Goal: Book appointment/travel/reservation

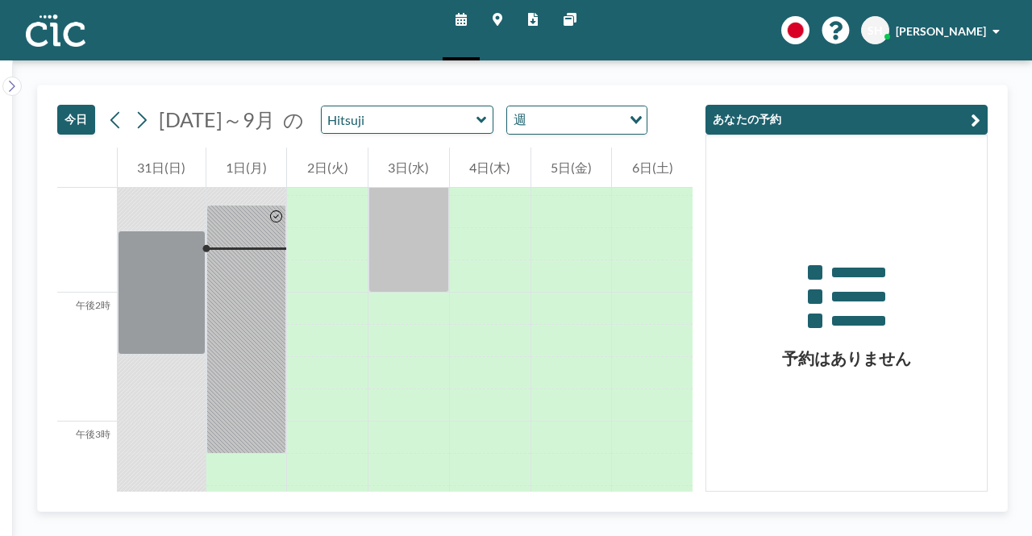
scroll to position [1710, 0]
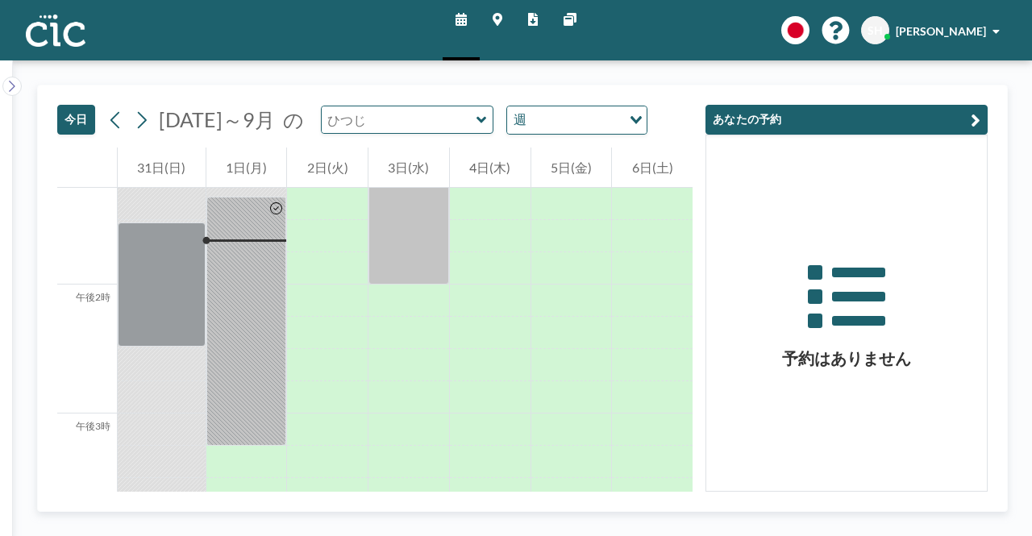
click at [448, 120] on input "text" at bounding box center [399, 119] width 155 height 27
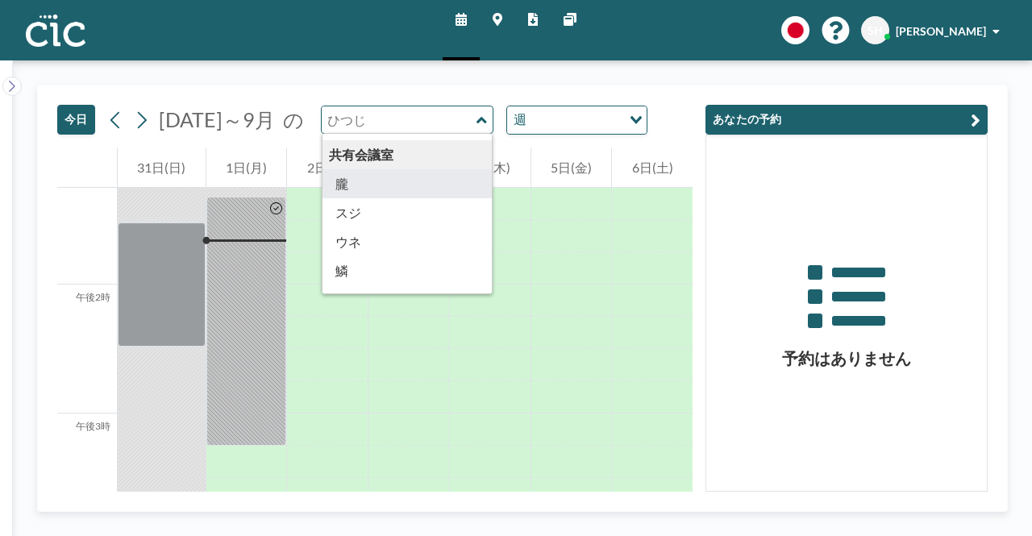
scroll to position [887, 0]
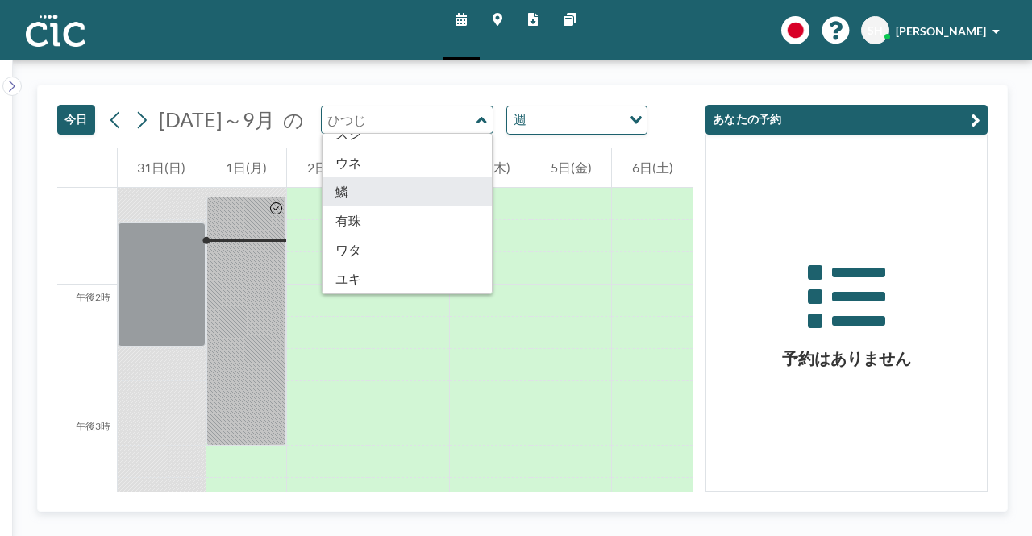
type input "Uroko"
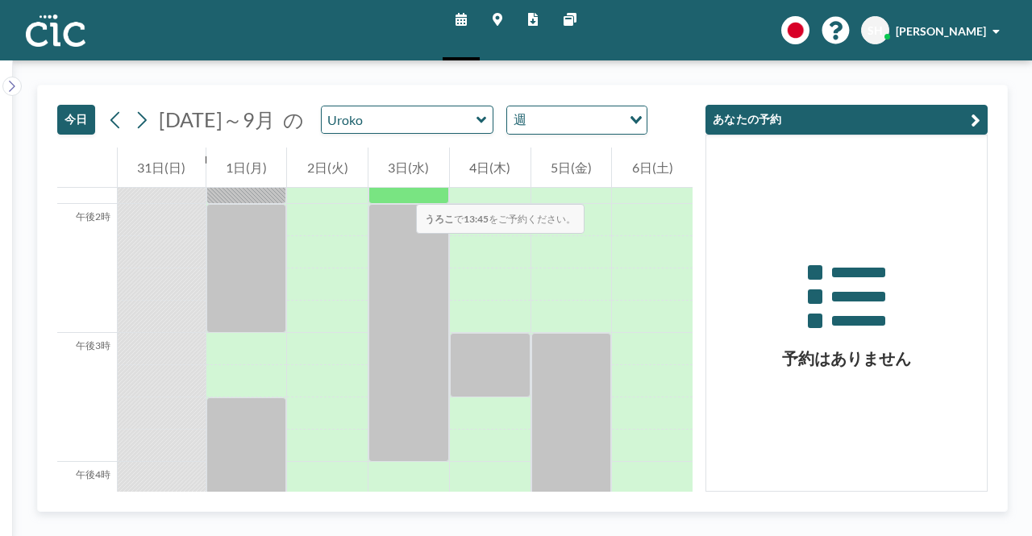
scroll to position [1871, 0]
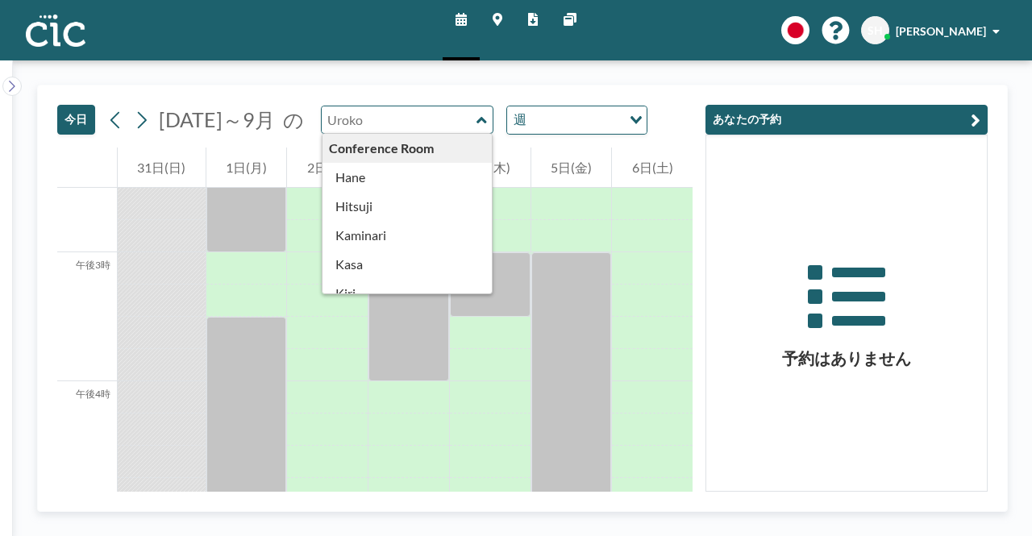
click at [451, 121] on input "text" at bounding box center [399, 119] width 155 height 27
type input "Uroko"
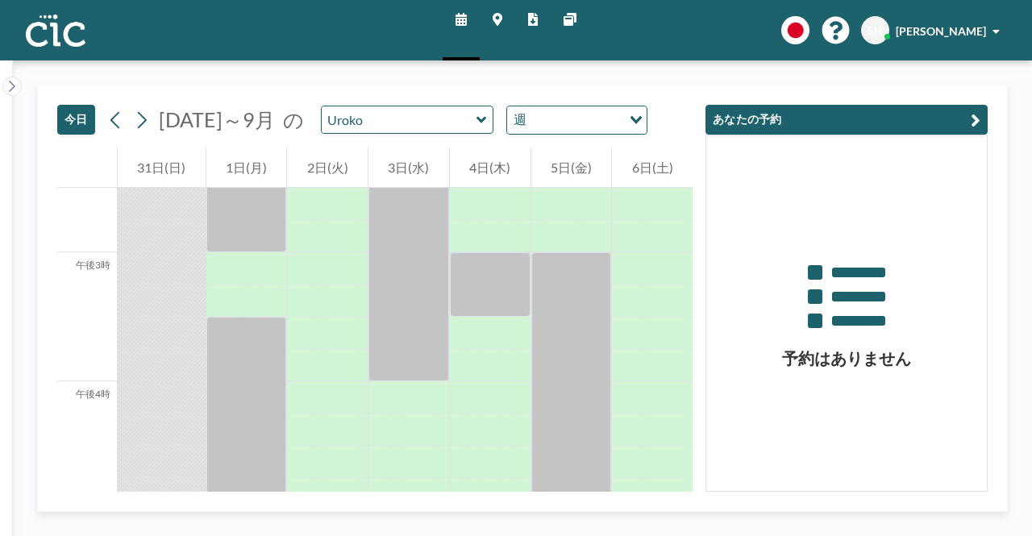
click at [319, 93] on div "今日 2025年8月～9月 の Uroko 週 読み込み中..." at bounding box center [374, 116] width 635 height 62
click at [477, 116] on input "text" at bounding box center [399, 119] width 155 height 27
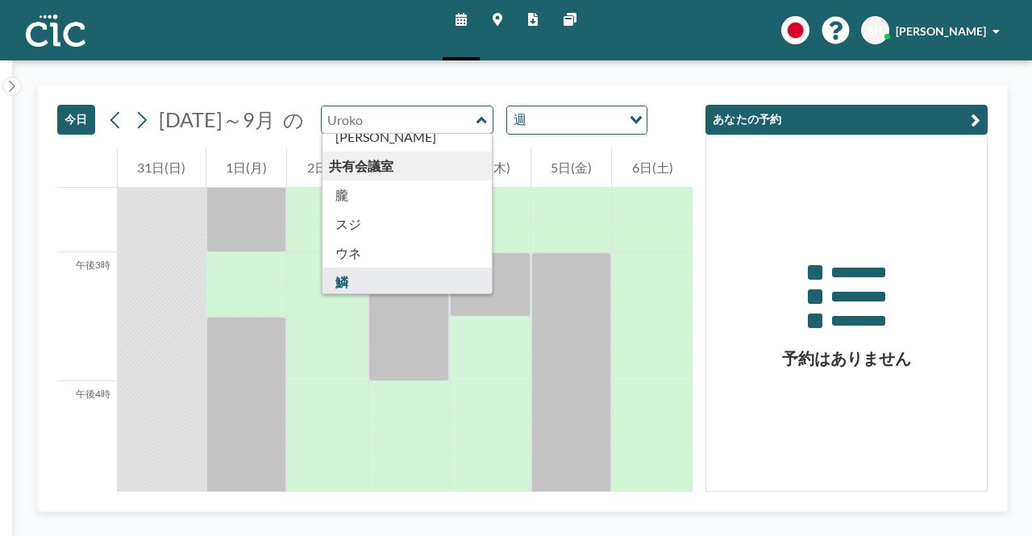
scroll to position [887, 0]
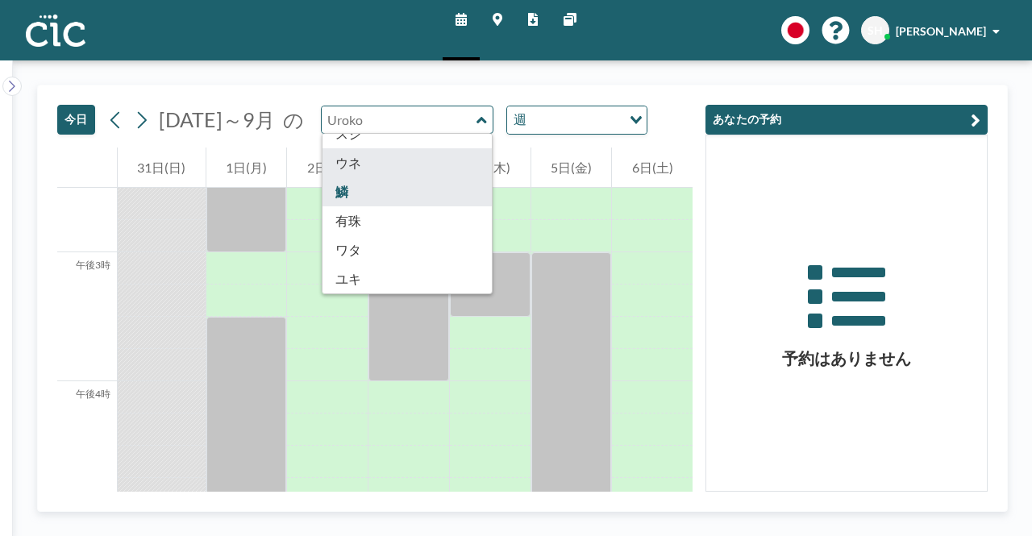
type input "Une"
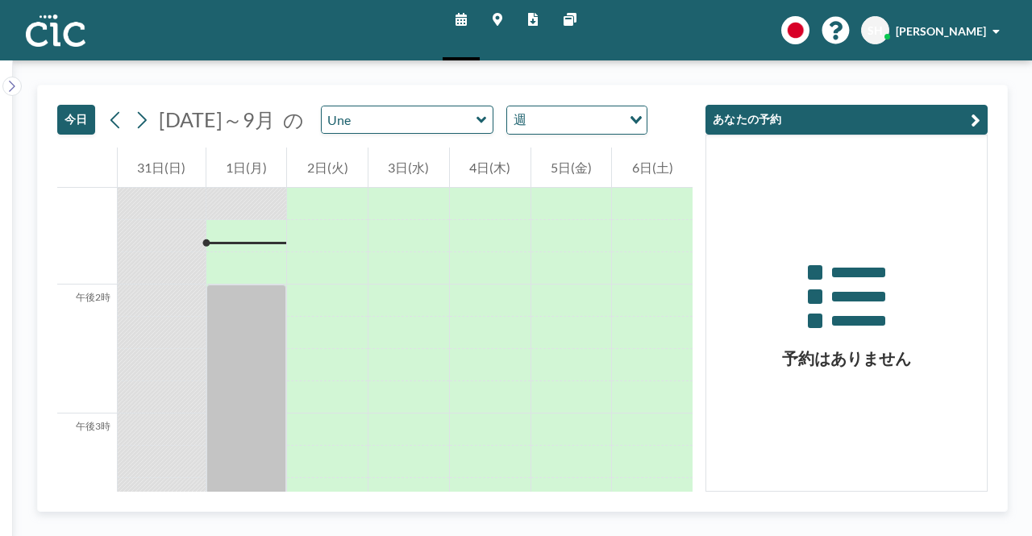
scroll to position [1629, 0]
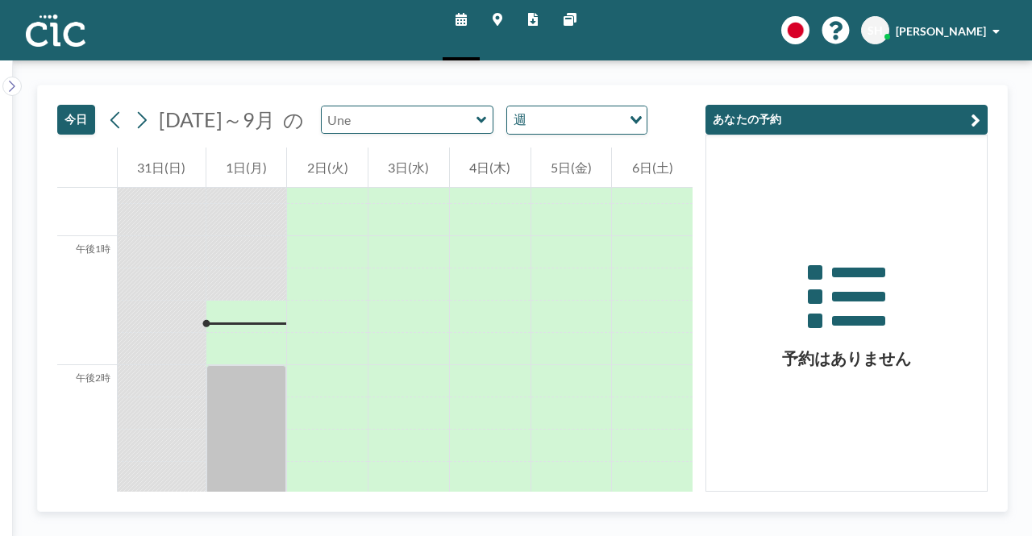
click at [429, 123] on input "text" at bounding box center [399, 119] width 155 height 27
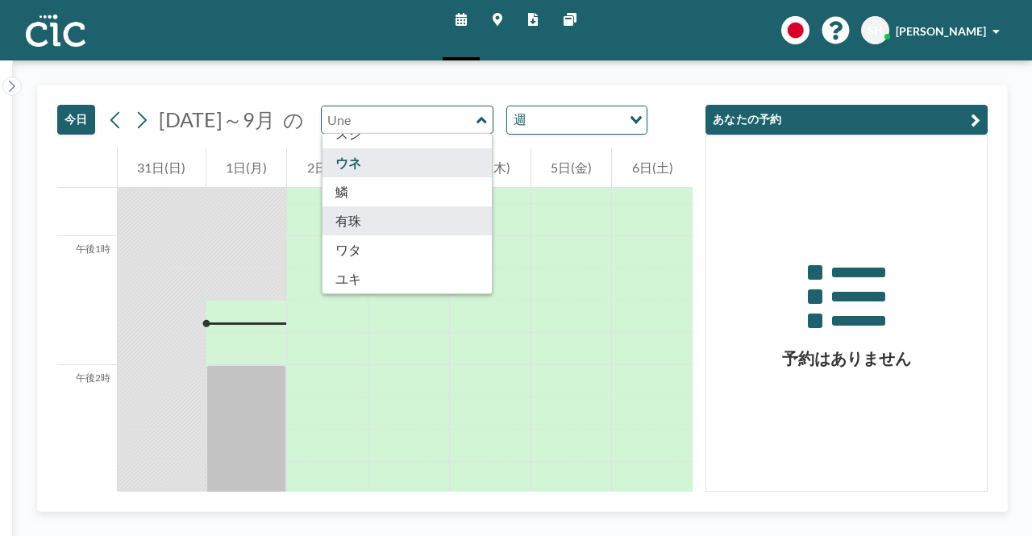
scroll to position [893, 0]
type input "Usu"
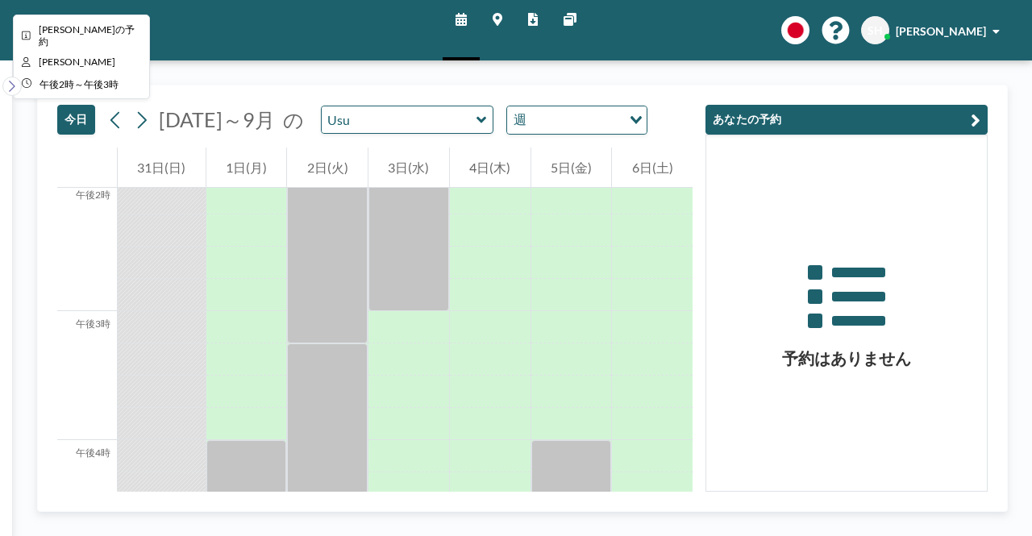
scroll to position [1790, 0]
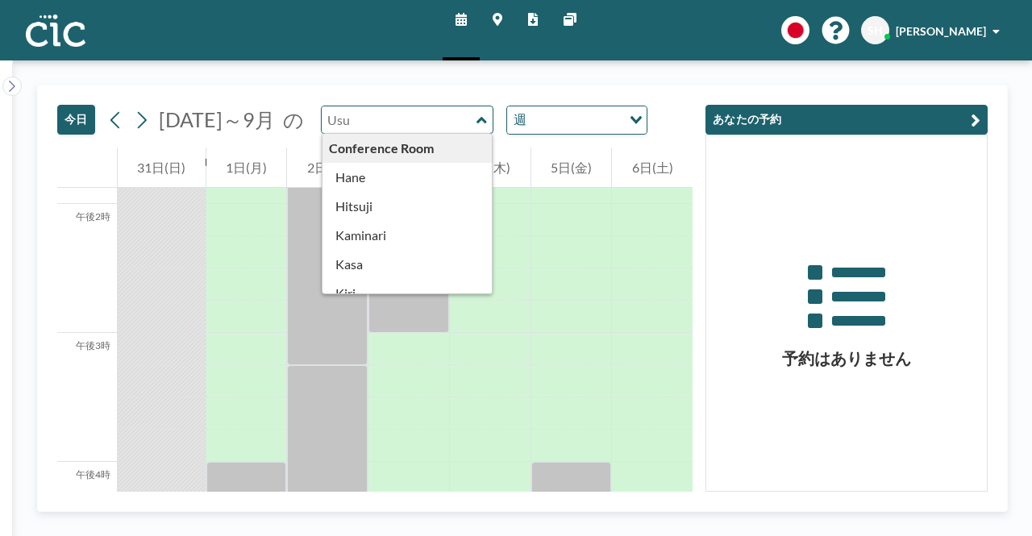
click at [404, 130] on input "text" at bounding box center [399, 119] width 155 height 27
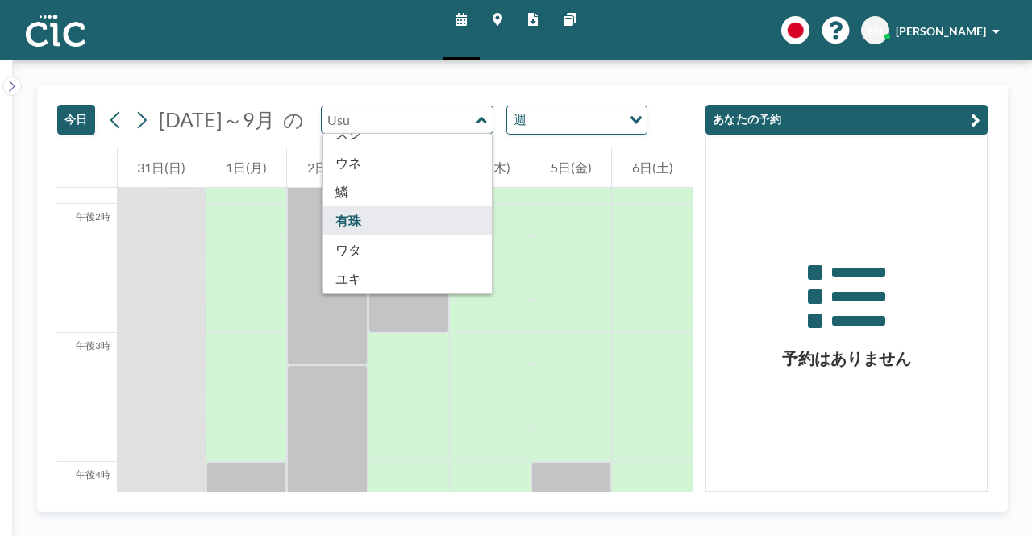
scroll to position [893, 0]
type input "Wata"
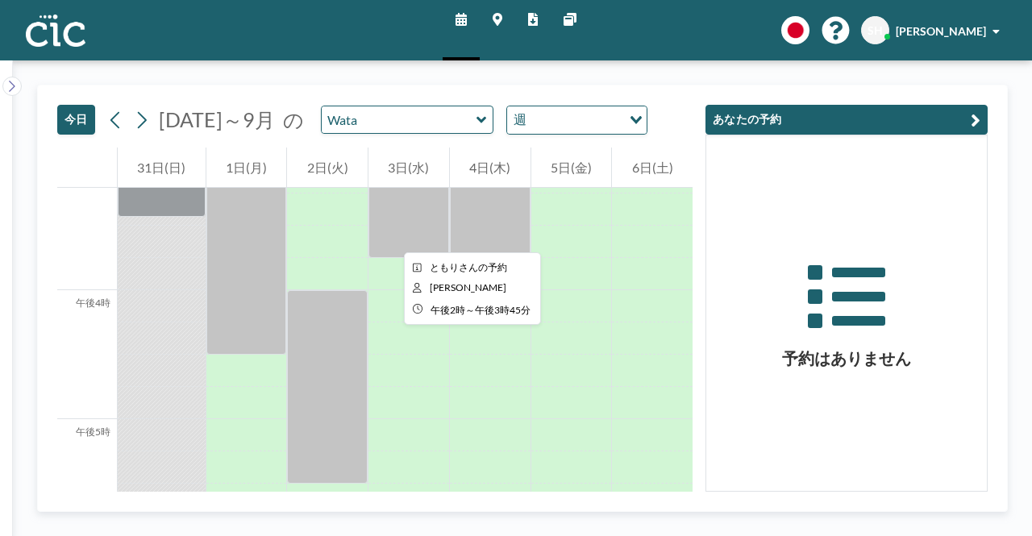
scroll to position [2032, 0]
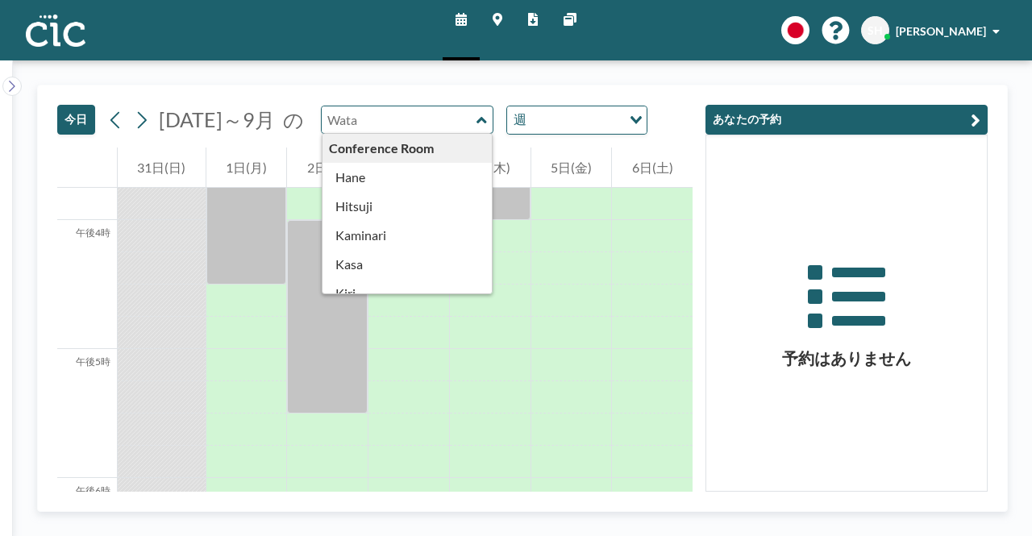
click at [387, 132] on input "text" at bounding box center [399, 119] width 155 height 27
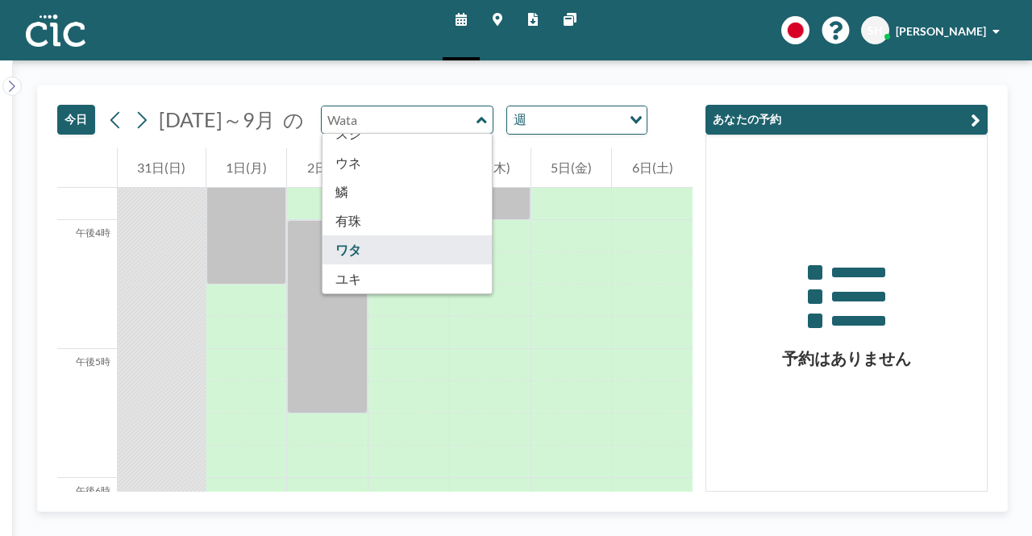
scroll to position [893, 0]
type input "[PERSON_NAME]"
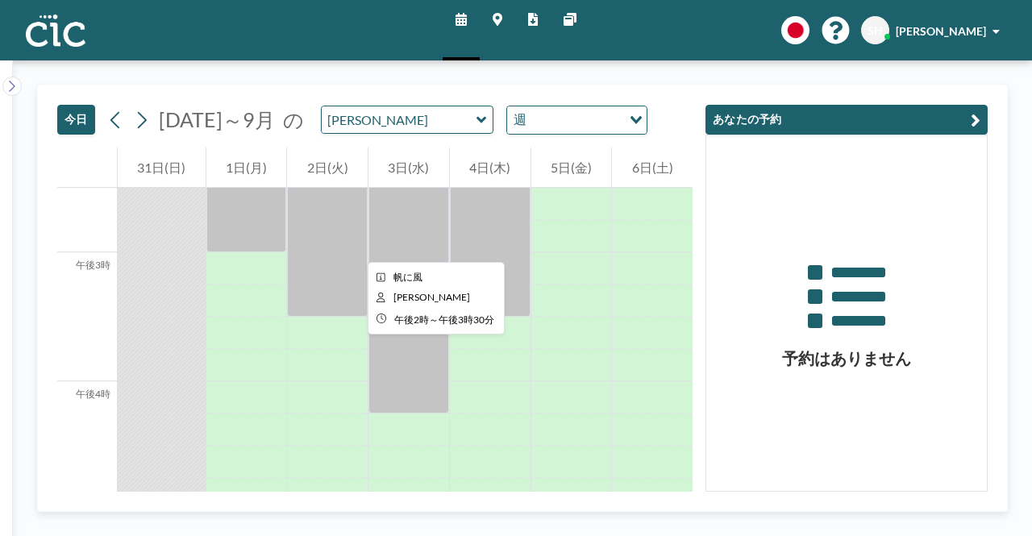
scroll to position [1871, 0]
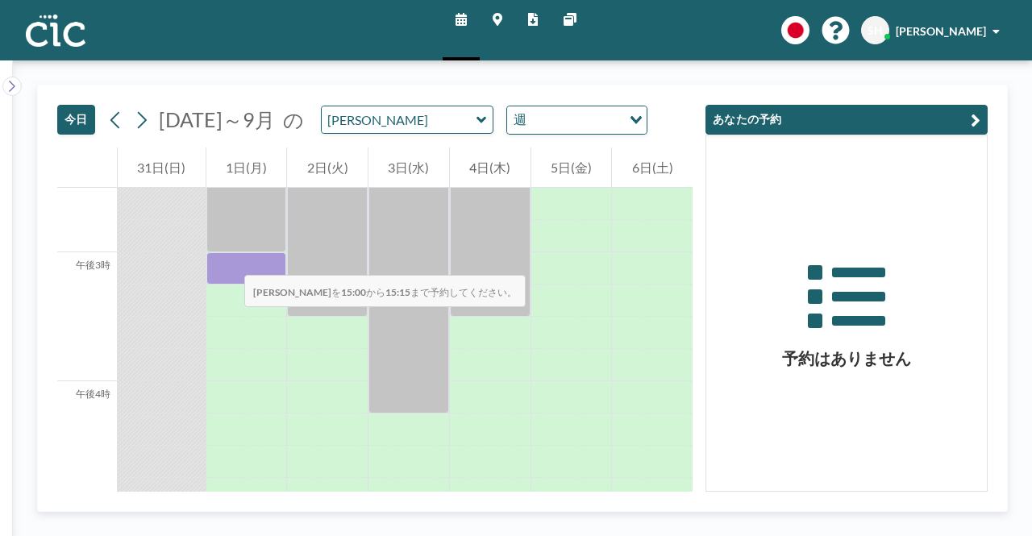
click at [228, 259] on div at bounding box center [246, 268] width 81 height 32
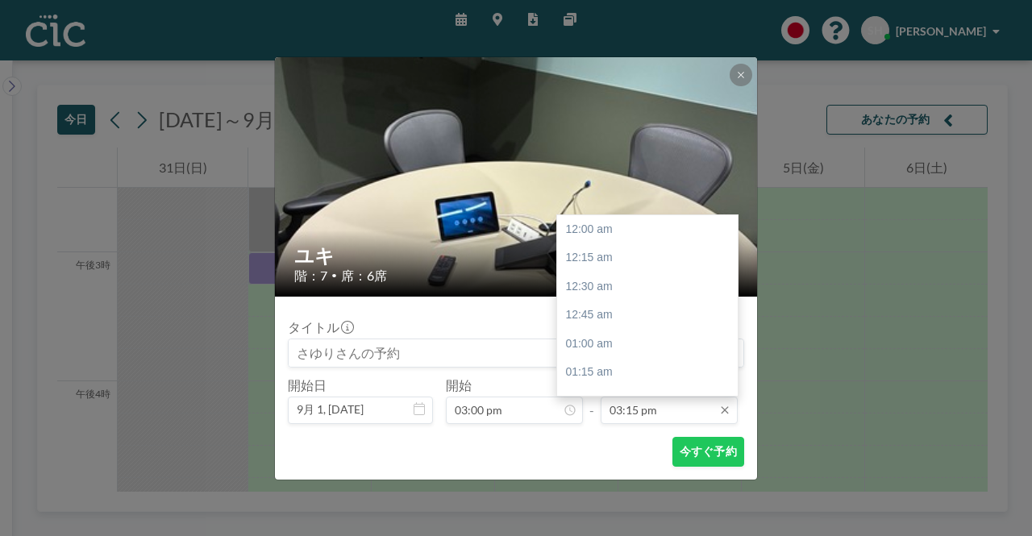
scroll to position [1751, 0]
click at [627, 419] on input "03:15 pm" at bounding box center [669, 410] width 137 height 27
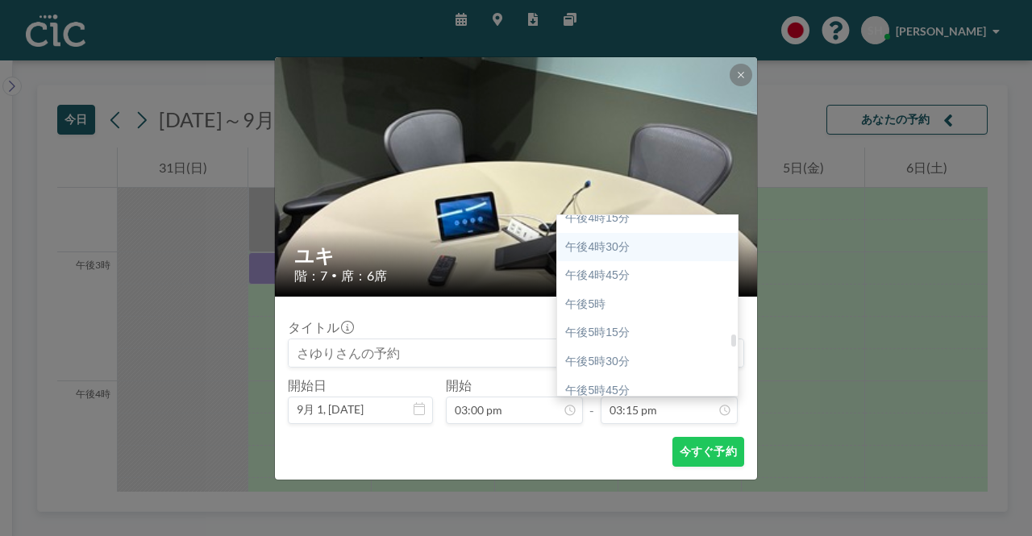
scroll to position [1912, 0]
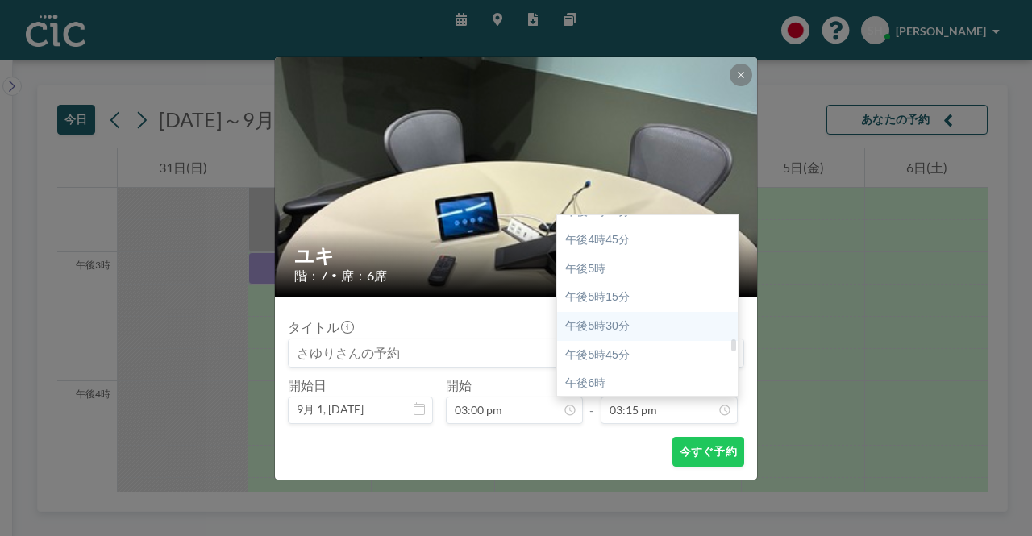
click at [605, 319] on font "午後5時30分" at bounding box center [597, 325] width 64 height 13
type input "05:30 pm"
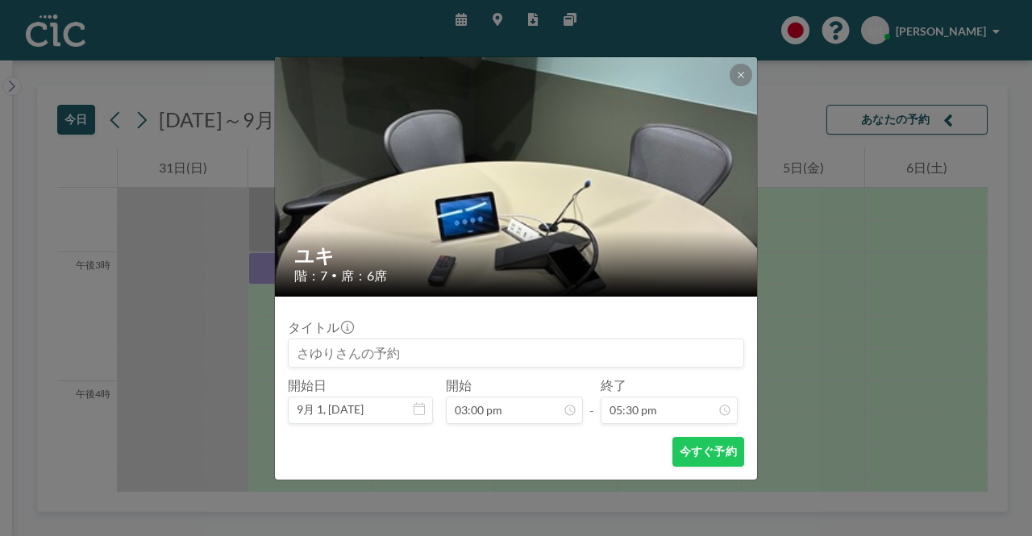
scroll to position [144, 0]
click at [533, 439] on div "今すぐ予約" at bounding box center [516, 452] width 456 height 30
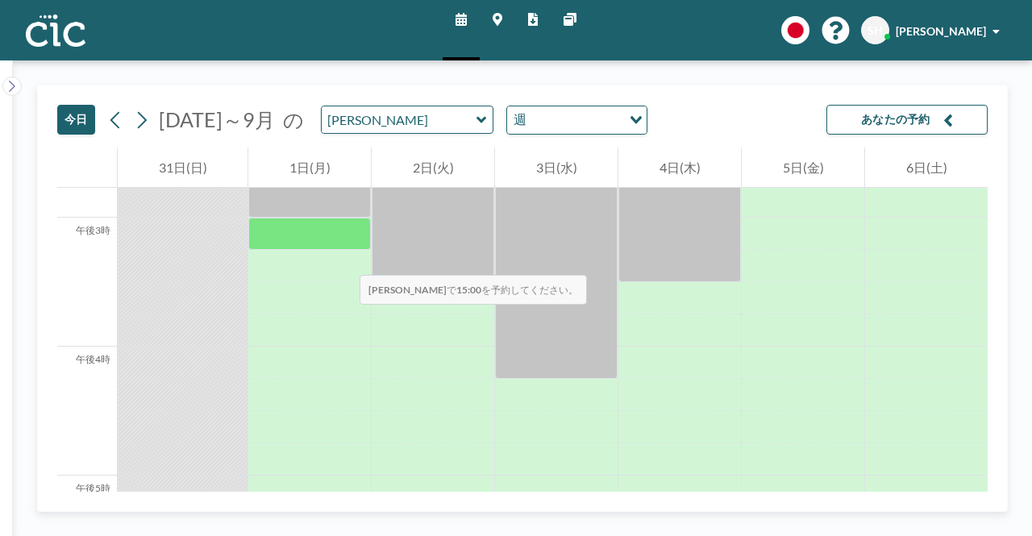
scroll to position [1871, 0]
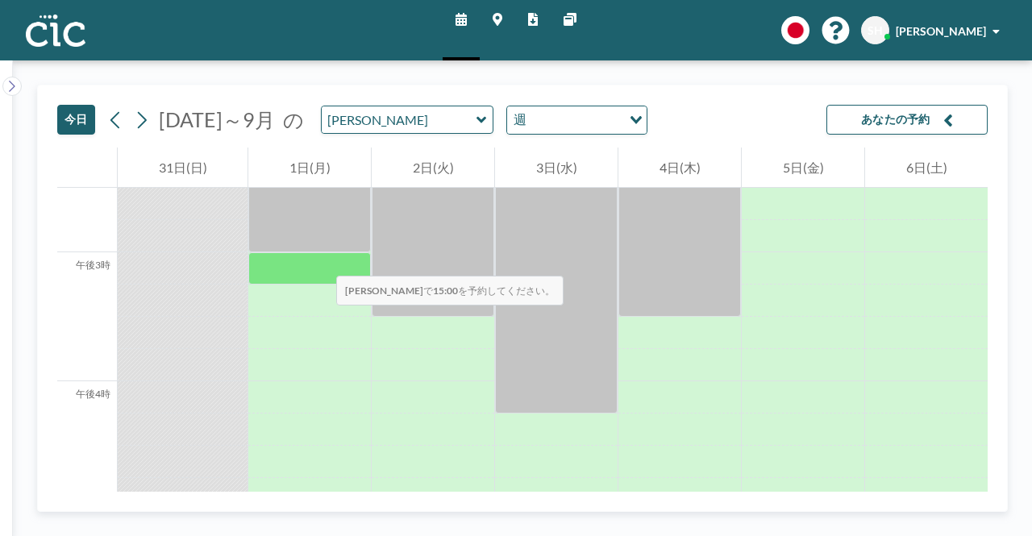
click at [320, 260] on div at bounding box center [309, 268] width 123 height 32
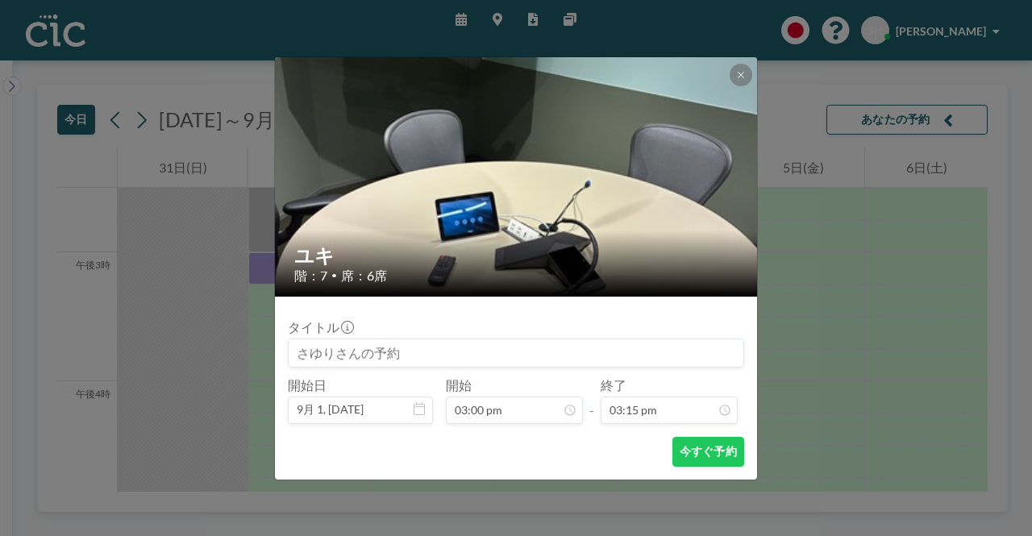
scroll to position [144, 0]
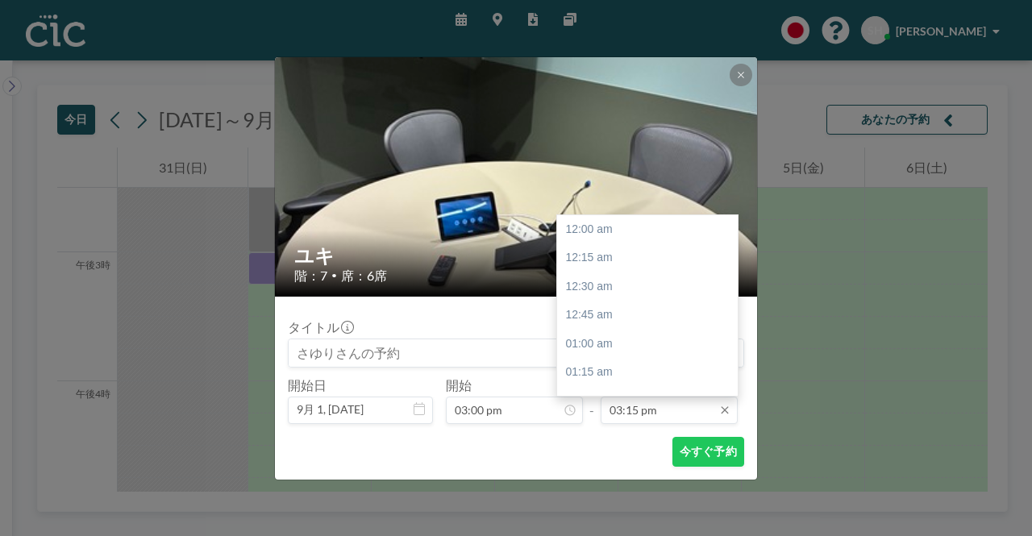
click at [659, 417] on input "03:15 pm" at bounding box center [669, 410] width 137 height 27
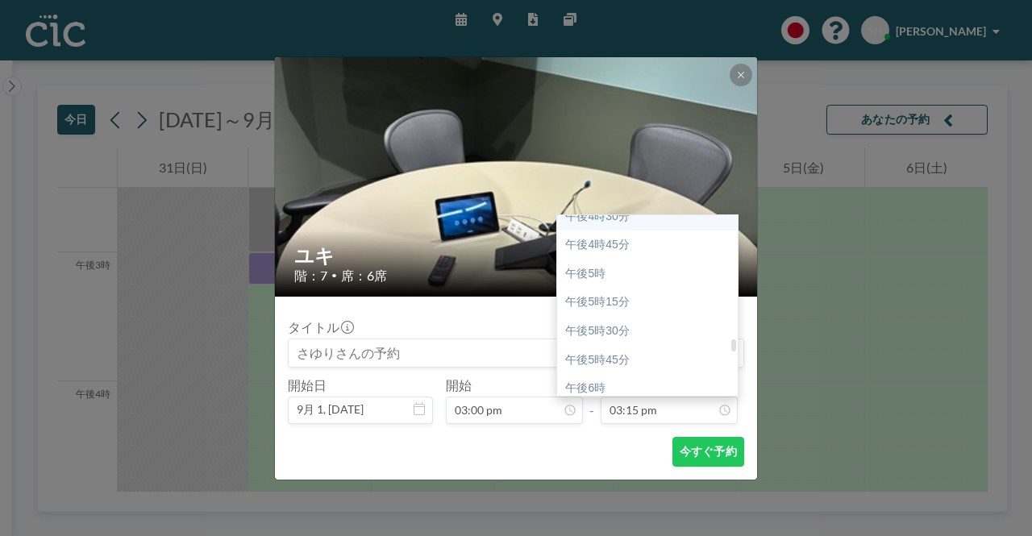
scroll to position [1912, 0]
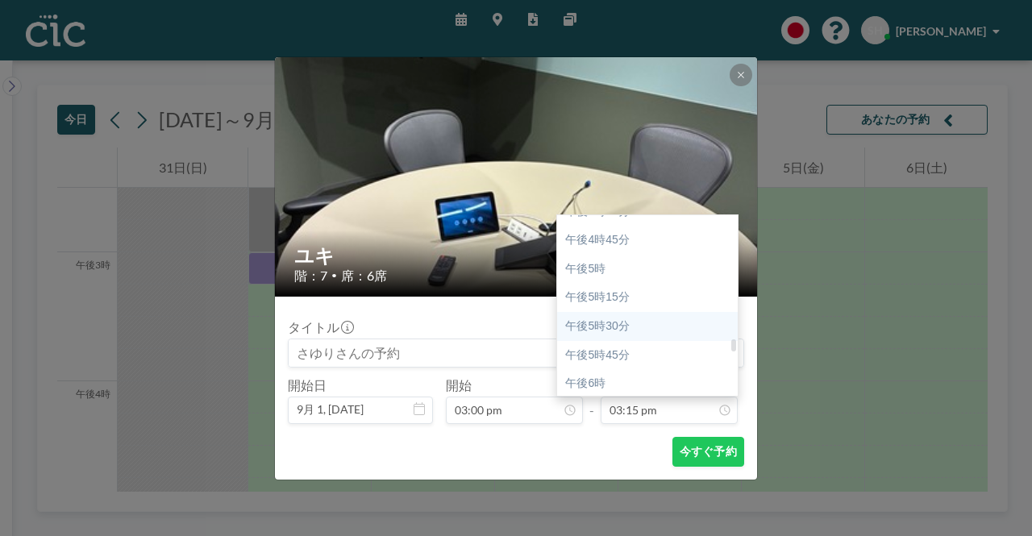
click at [612, 331] on font "午後5時30分" at bounding box center [597, 325] width 64 height 13
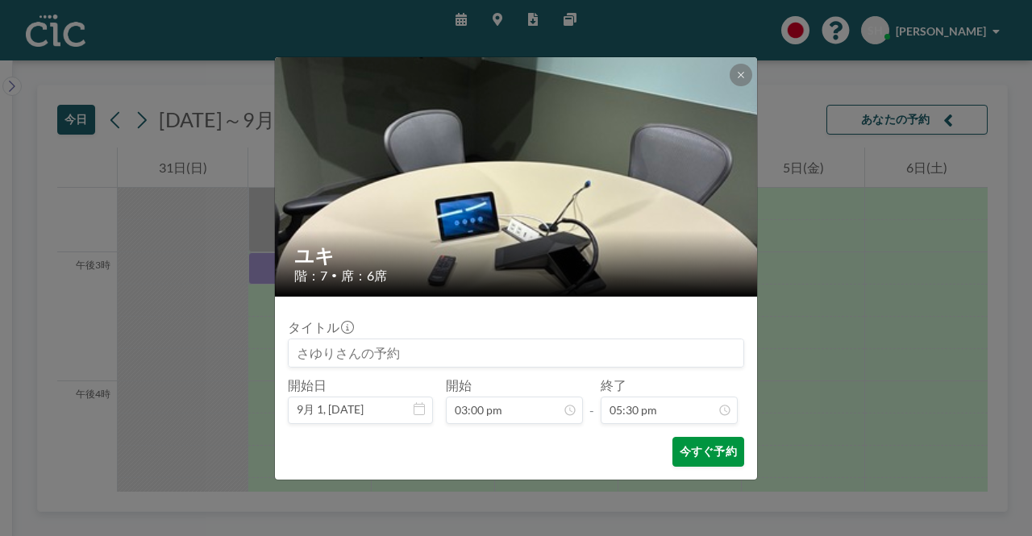
scroll to position [2010, 0]
click at [699, 444] on font "今すぐ予約" at bounding box center [708, 451] width 57 height 15
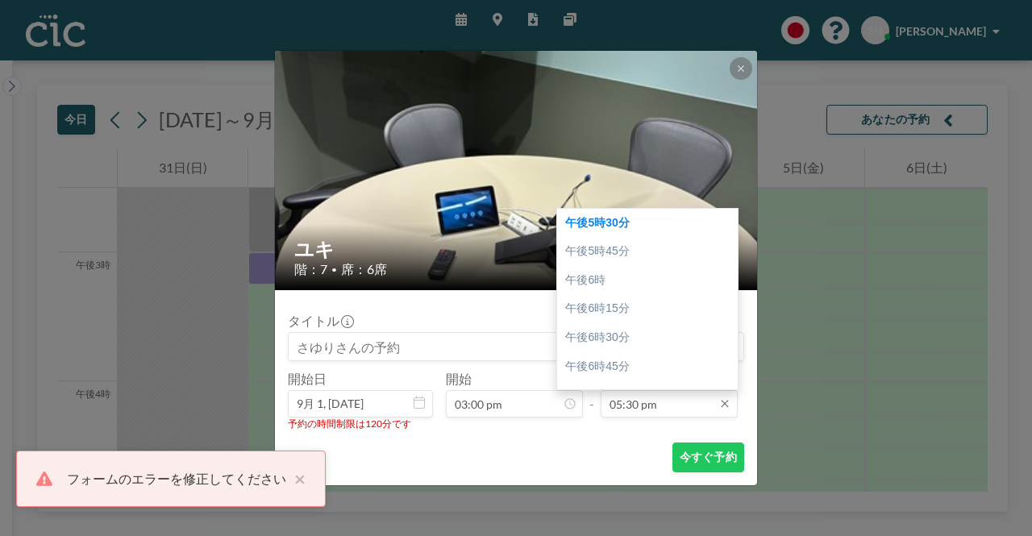
click at [657, 406] on input "05:30 pm" at bounding box center [669, 403] width 137 height 27
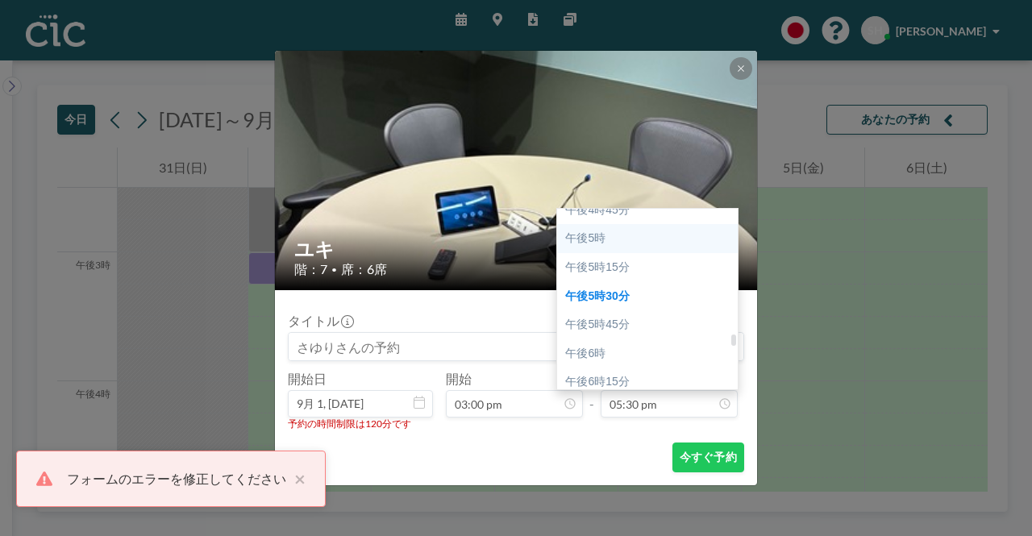
scroll to position [1929, 0]
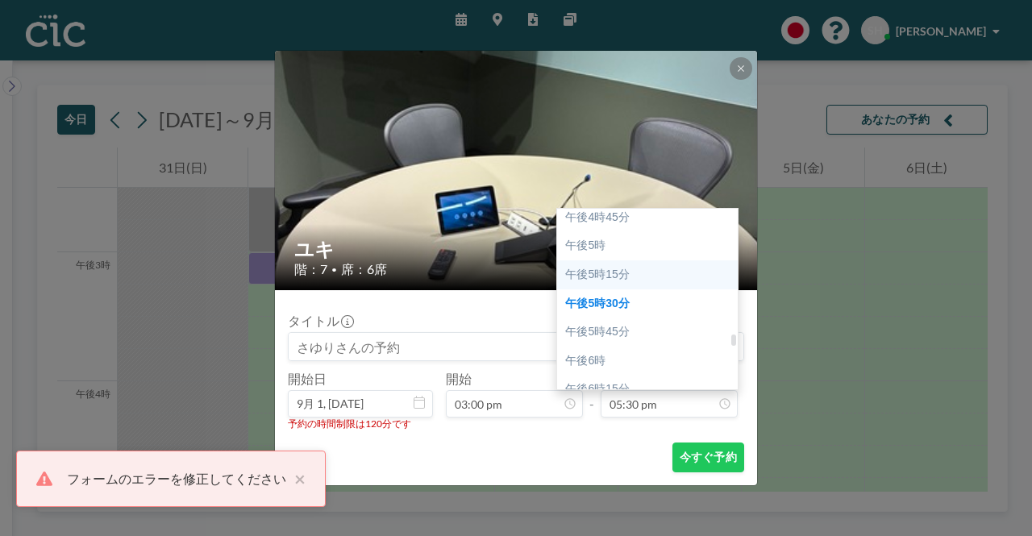
click at [612, 275] on font "午後5時15分" at bounding box center [597, 274] width 64 height 13
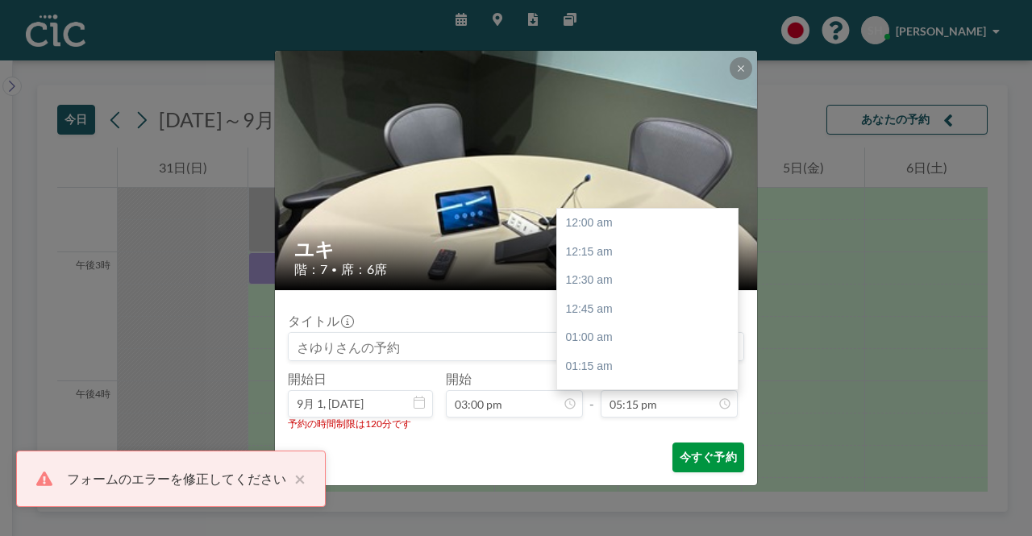
scroll to position [1981, 0]
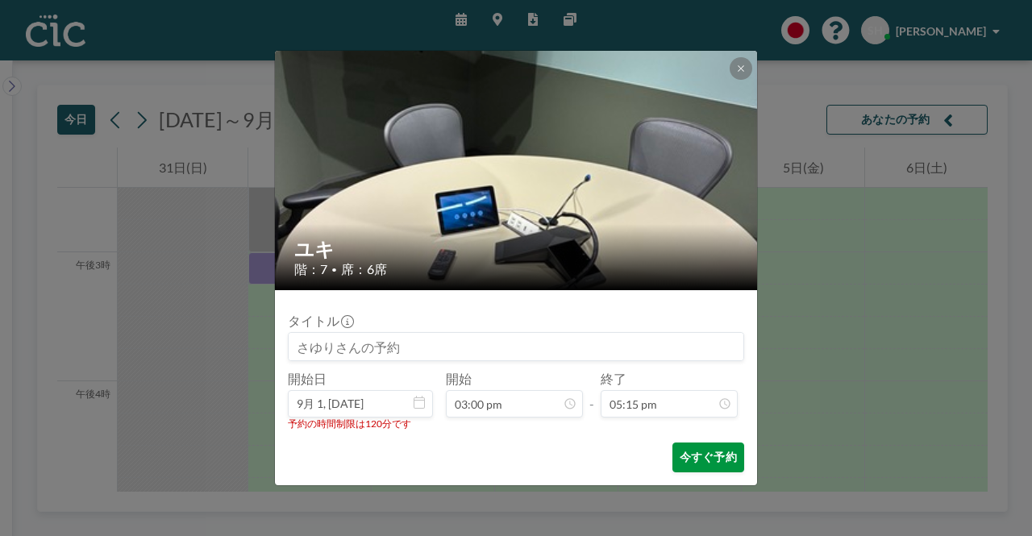
click at [695, 457] on font "今すぐ予約" at bounding box center [708, 457] width 57 height 14
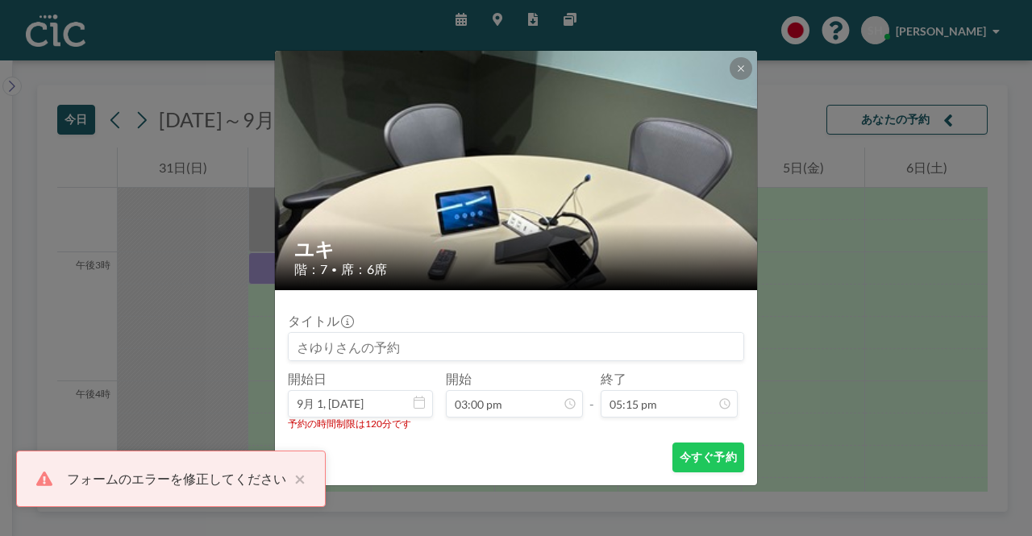
click at [593, 443] on div "今すぐ予約" at bounding box center [516, 458] width 456 height 30
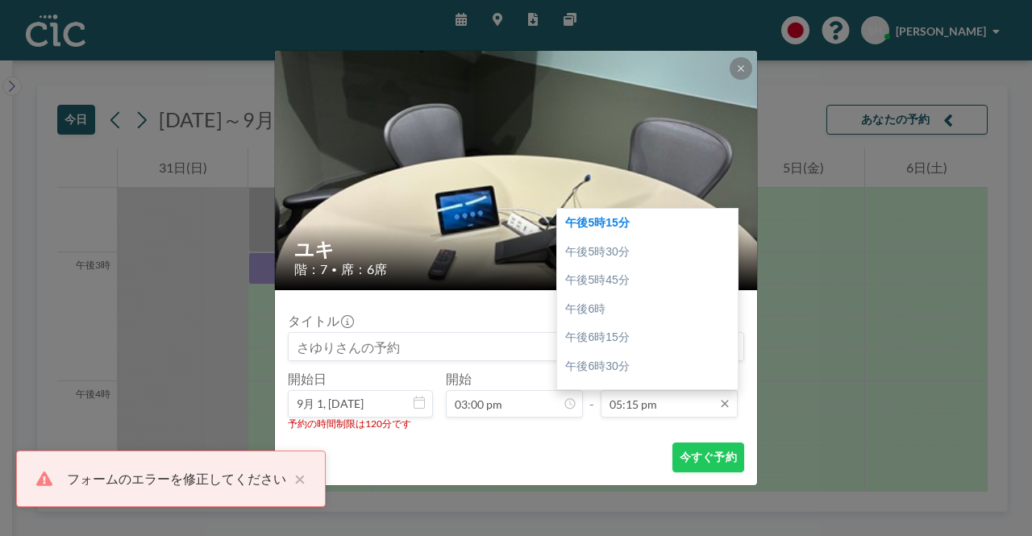
click at [631, 411] on input "05:15 pm" at bounding box center [669, 403] width 137 height 27
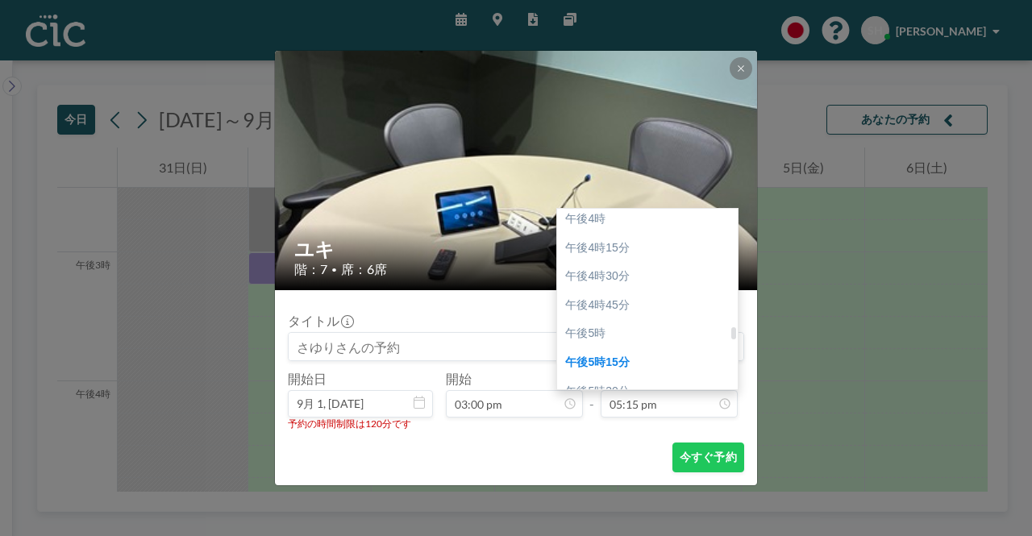
scroll to position [1819, 0]
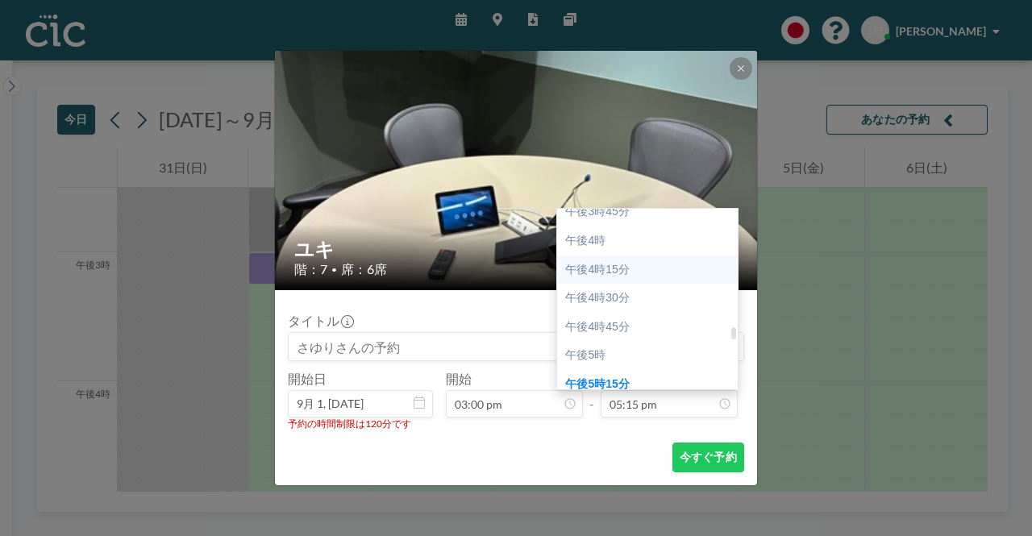
click at [608, 273] on font "午後4時15分" at bounding box center [597, 269] width 64 height 13
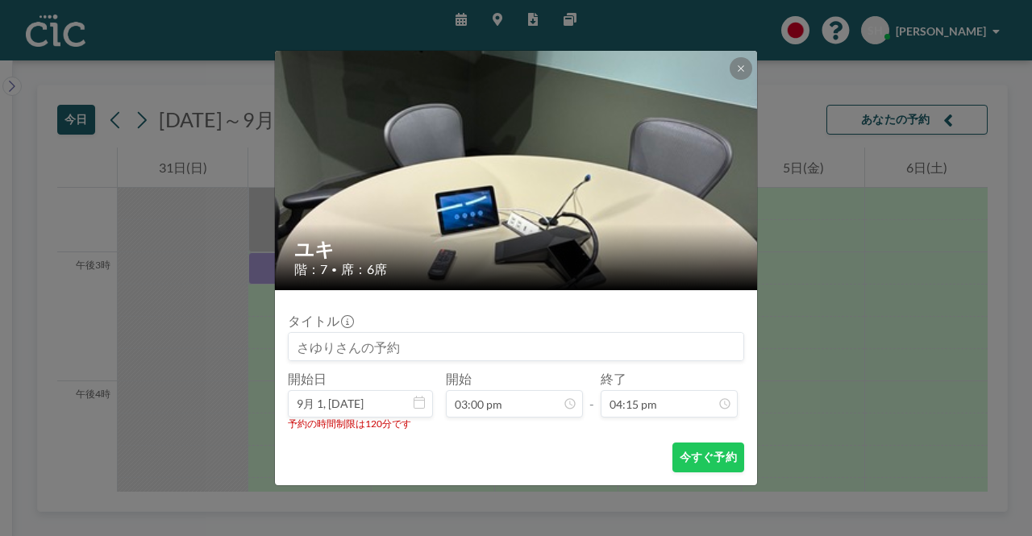
scroll to position [1866, 0]
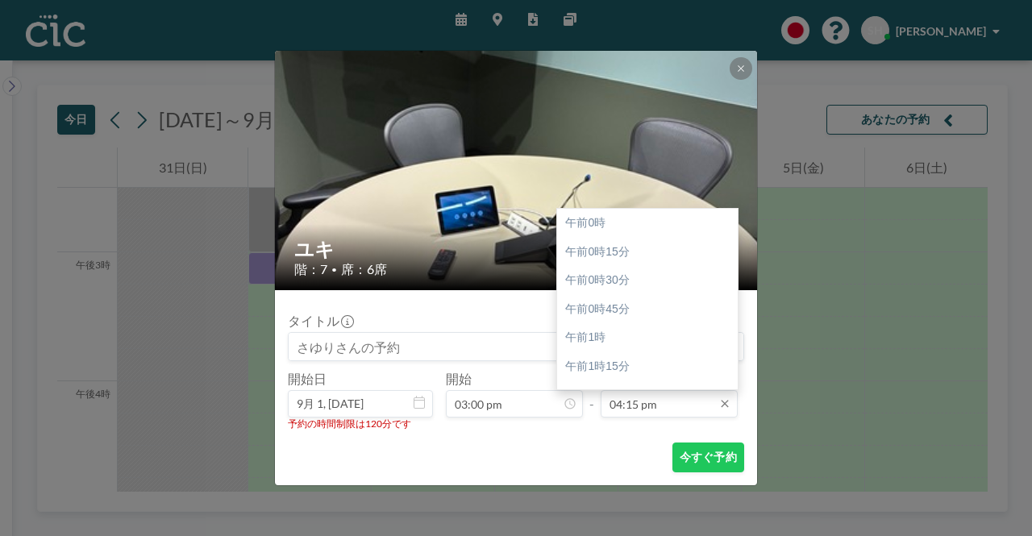
click at [658, 396] on input "04:15 pm" at bounding box center [669, 403] width 137 height 27
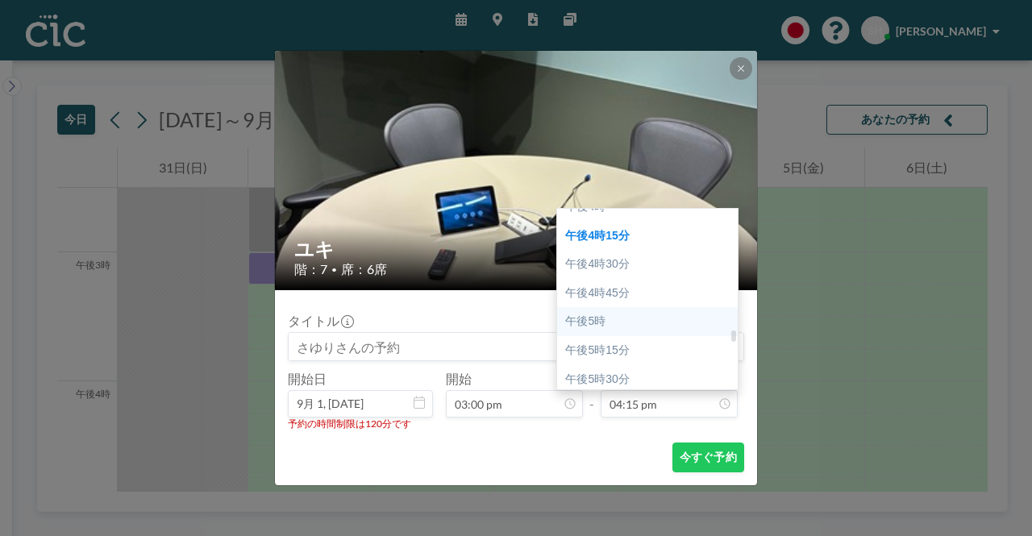
scroll to position [1786, 0]
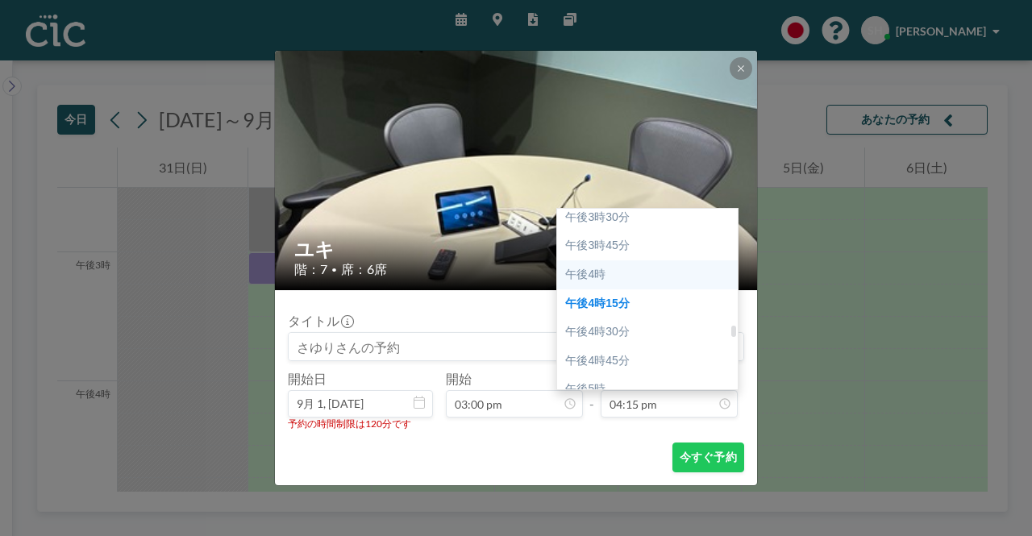
click at [601, 281] on div "午後4時" at bounding box center [651, 274] width 189 height 29
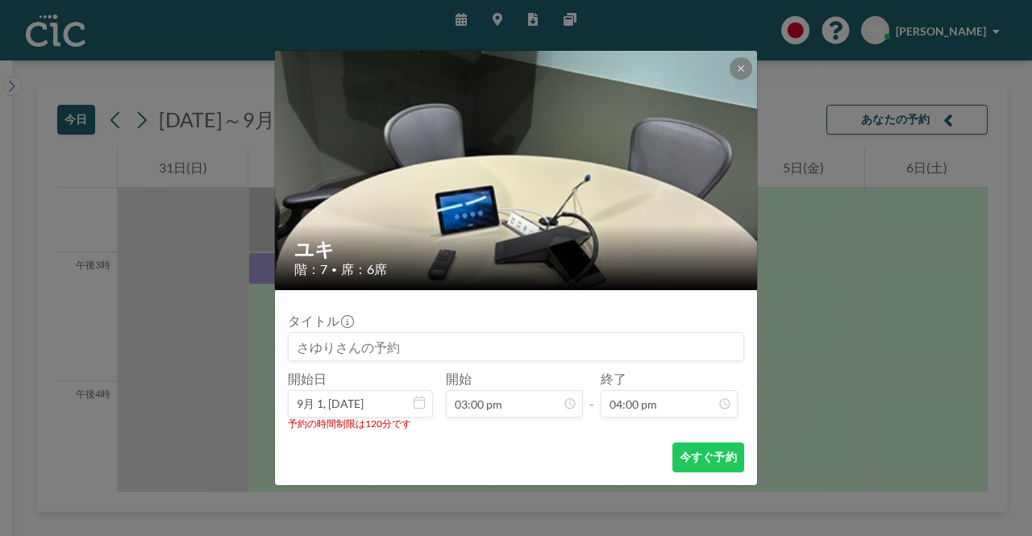
scroll to position [144, 0]
click at [595, 431] on form "タイトル 開始日 9月 1, [DATE] 開始 03:00 pm - 終了 04:00 pm 予約の時間制限は120分です 今すぐ予約" at bounding box center [516, 387] width 482 height 195
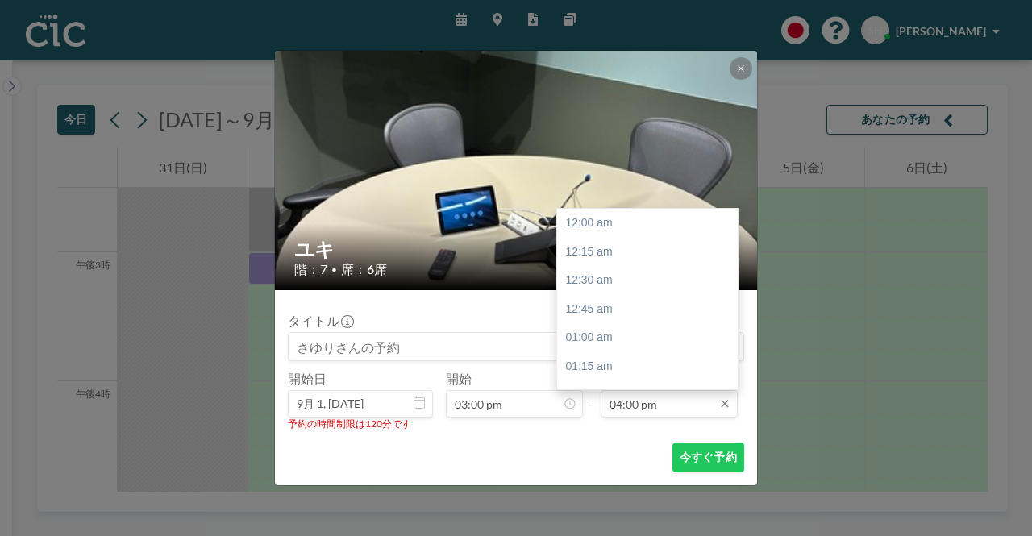
scroll to position [1837, 0]
click at [664, 410] on input "04:00 pm" at bounding box center [669, 403] width 137 height 27
click at [617, 256] on font "午後4時15分" at bounding box center [597, 251] width 64 height 13
type input "04:15 pm"
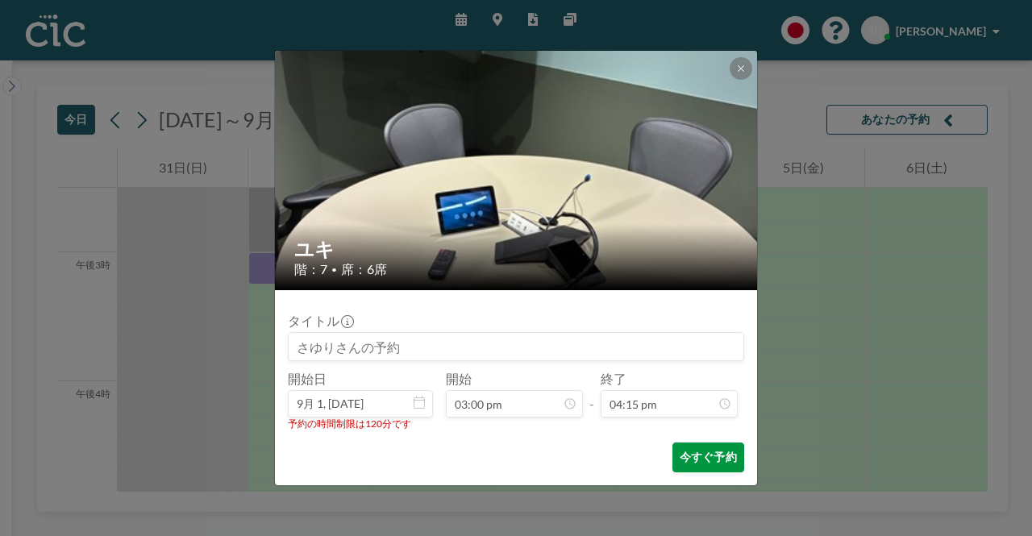
click at [702, 455] on font "今すぐ予約" at bounding box center [708, 457] width 57 height 14
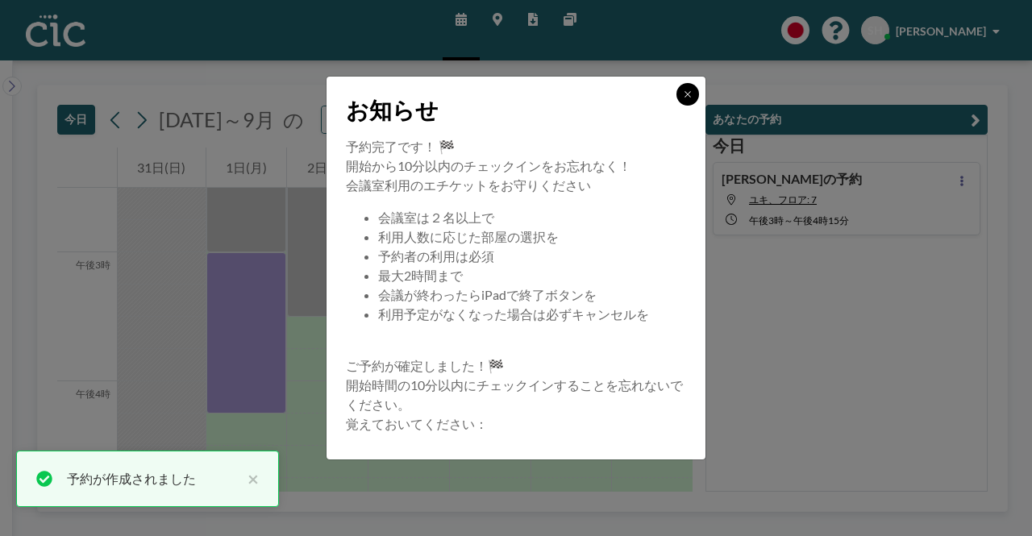
click at [683, 91] on icon at bounding box center [688, 95] width 10 height 10
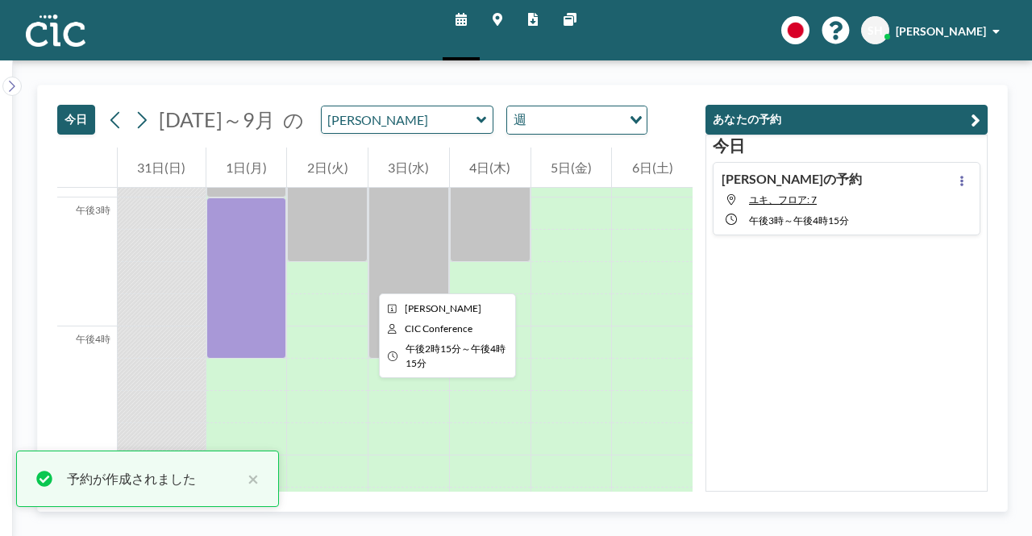
scroll to position [1952, 0]
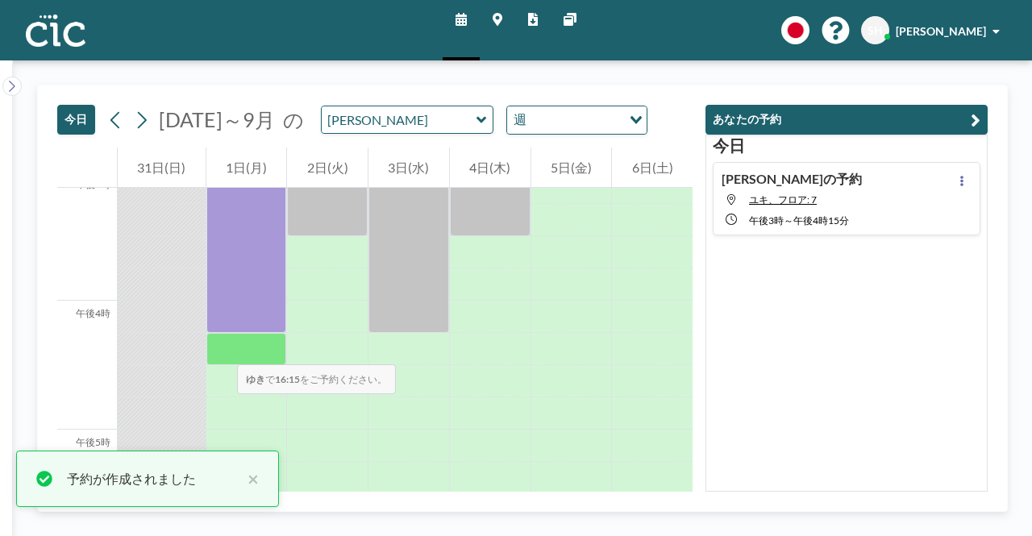
click at [221, 348] on div at bounding box center [246, 349] width 81 height 32
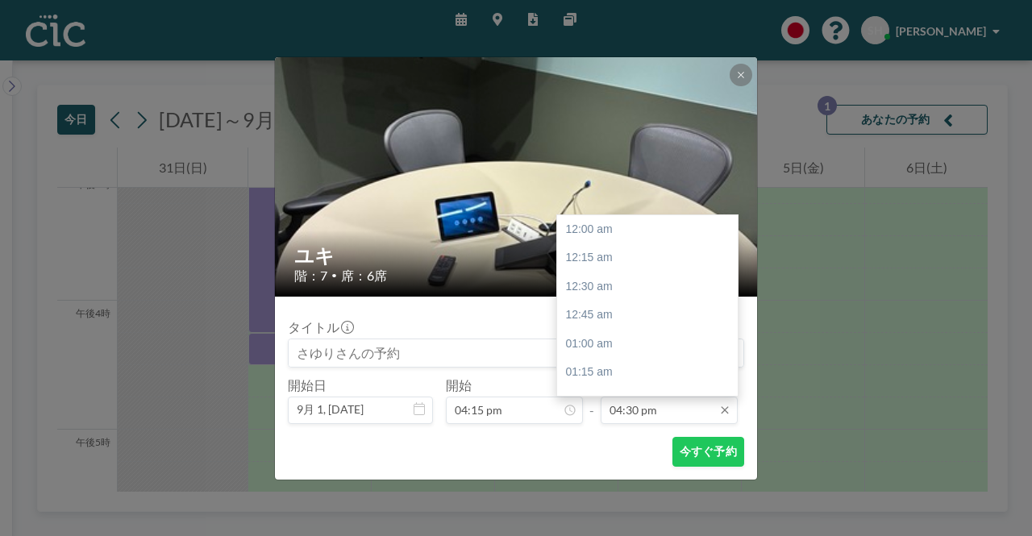
scroll to position [1894, 0]
click at [623, 417] on input "04:30 pm" at bounding box center [669, 410] width 137 height 27
click at [610, 345] on font "午後5時30分" at bounding box center [597, 343] width 64 height 13
type input "05:30 pm"
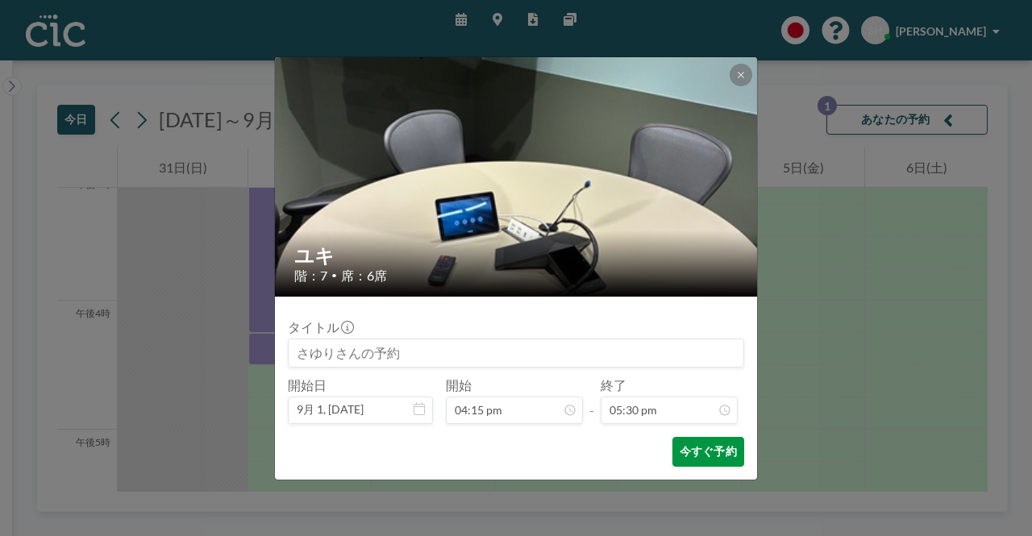
click at [699, 450] on font "今すぐ予約" at bounding box center [708, 451] width 57 height 14
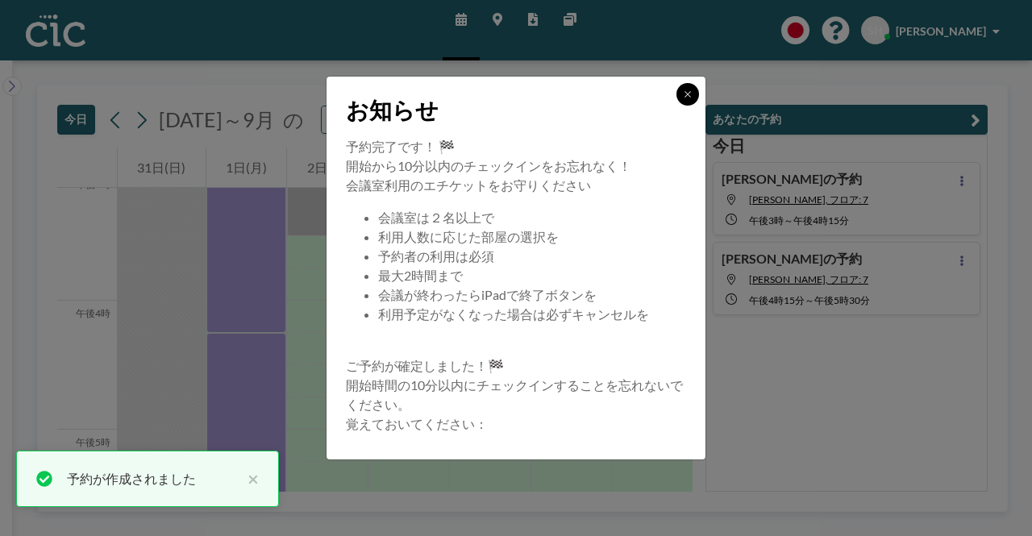
click at [683, 99] on button at bounding box center [688, 94] width 23 height 23
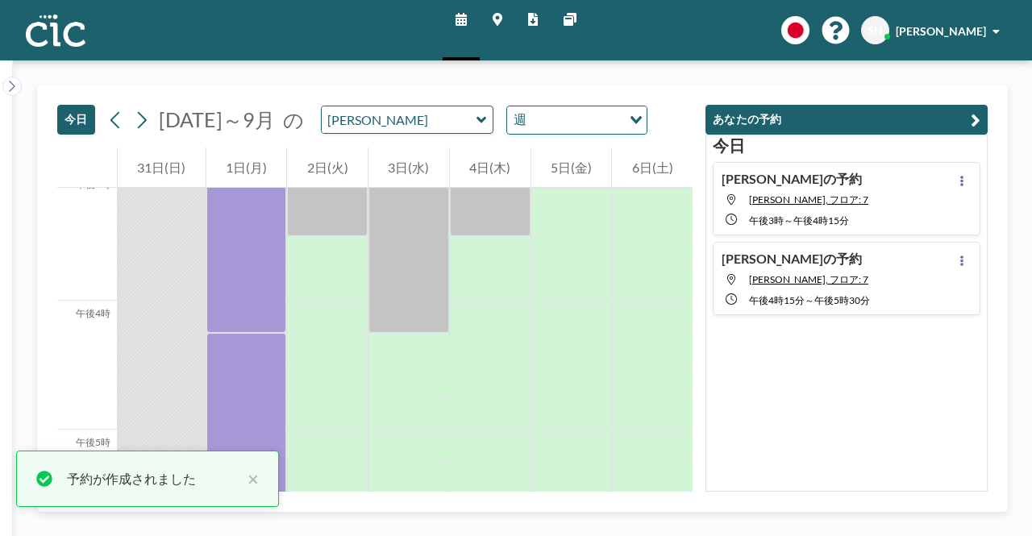
click at [839, 443] on div "[DATE] [PERSON_NAME]の予約 Yuki, フロア: 7 午後3時 ～ 午後4時15分 [PERSON_NAME]の予約 Yuki, フロア:…" at bounding box center [847, 313] width 282 height 357
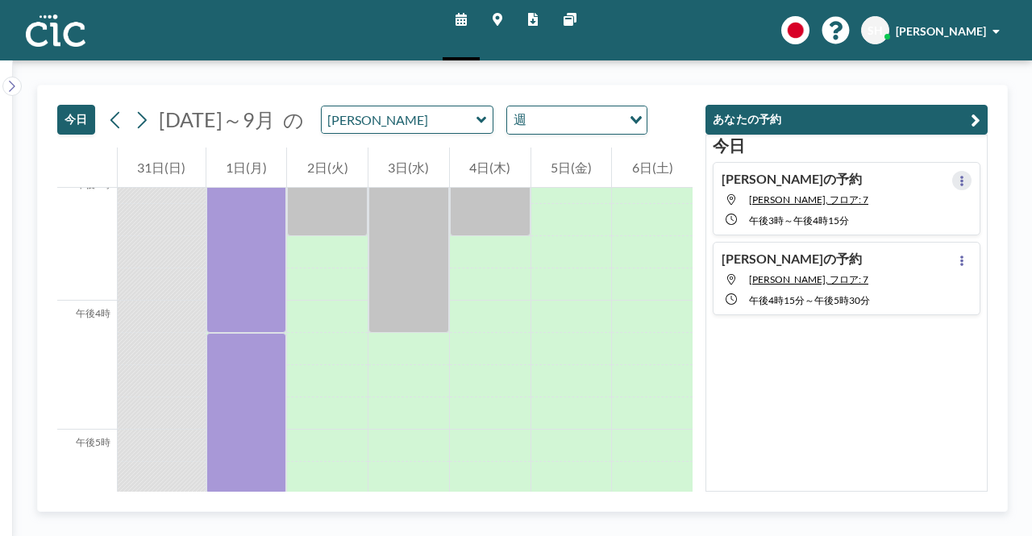
click at [963, 180] on button at bounding box center [961, 180] width 19 height 19
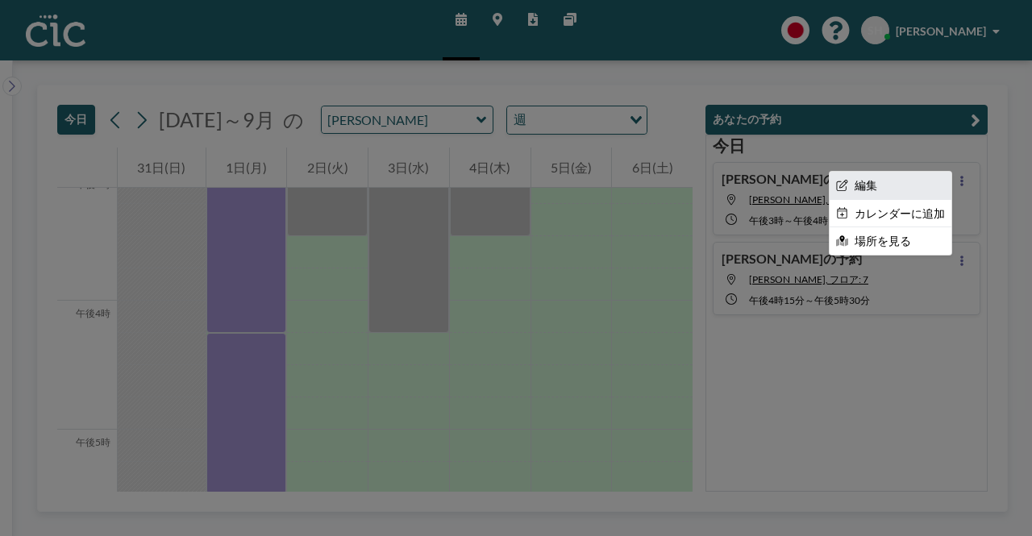
click at [891, 188] on li "編集" at bounding box center [891, 185] width 122 height 27
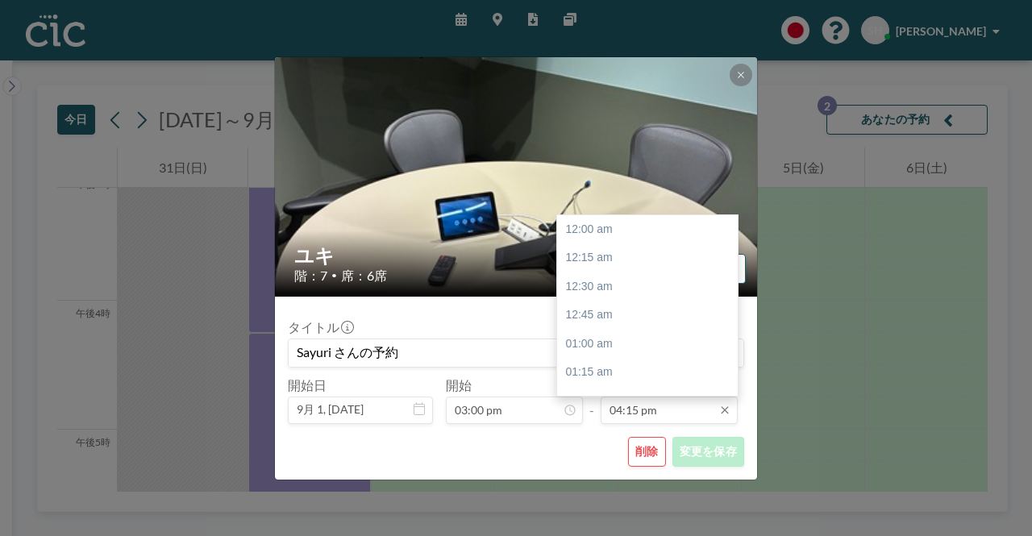
scroll to position [1866, 0]
click at [647, 417] on input "04:15 pm" at bounding box center [669, 410] width 137 height 27
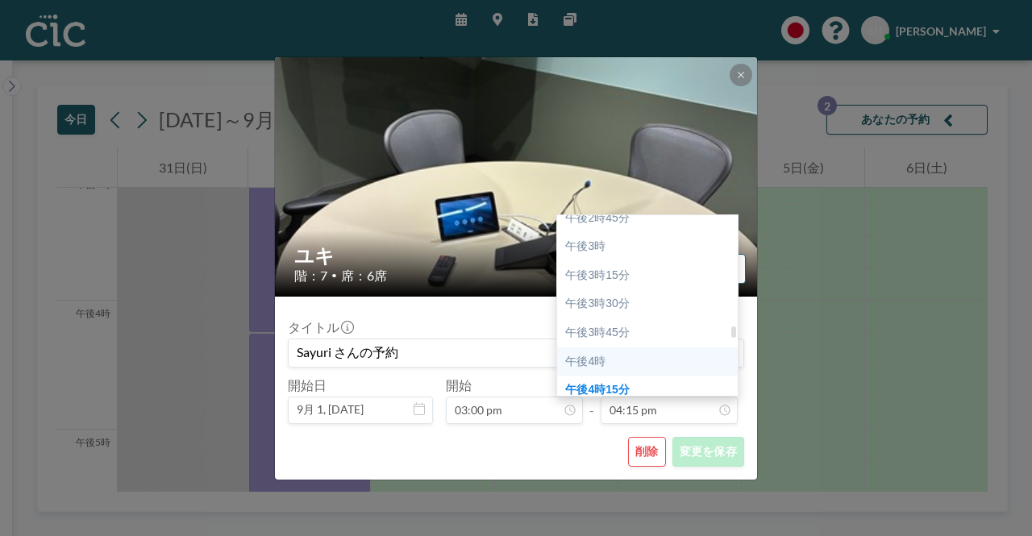
click at [606, 351] on div "午後4時" at bounding box center [651, 362] width 189 height 29
type input "04:00 pm"
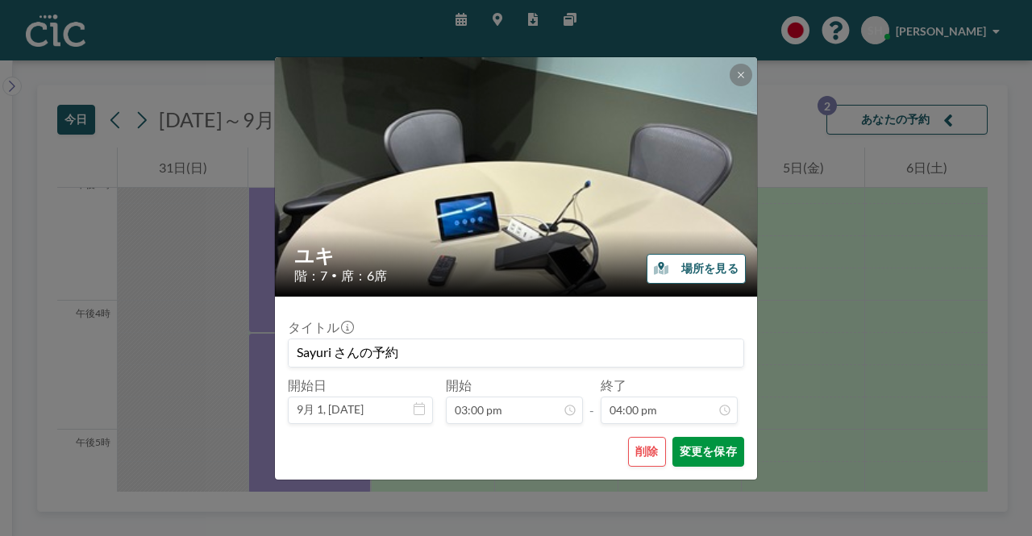
scroll to position [1837, 0]
click at [703, 452] on font "変更を保存" at bounding box center [708, 451] width 57 height 14
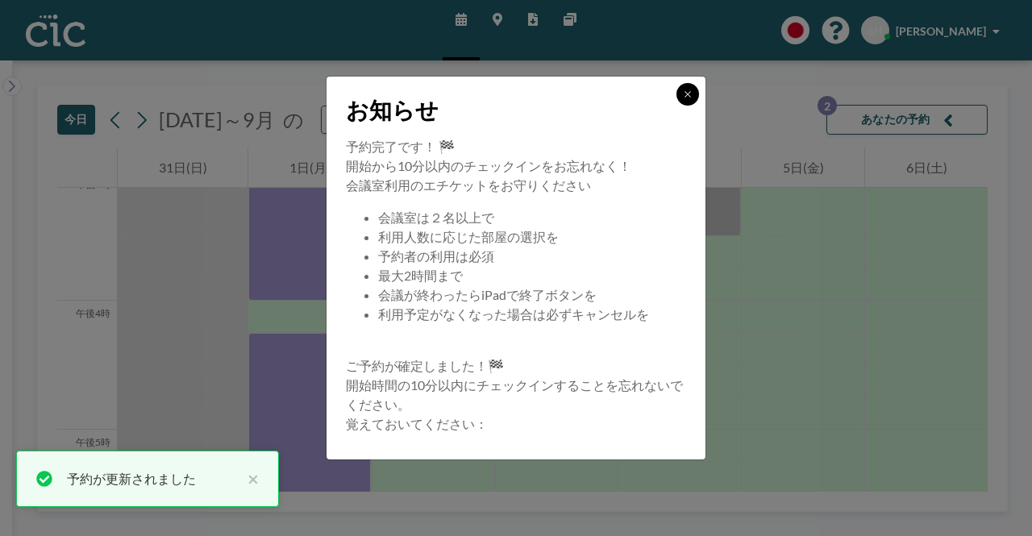
click at [689, 94] on icon at bounding box center [688, 95] width 10 height 10
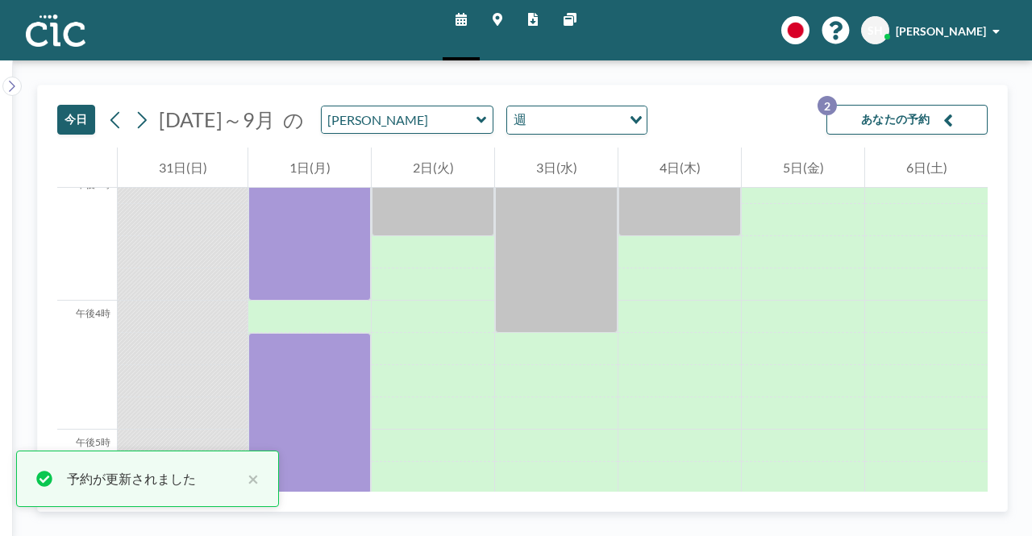
click at [870, 123] on font "あなたの予約" at bounding box center [895, 119] width 69 height 14
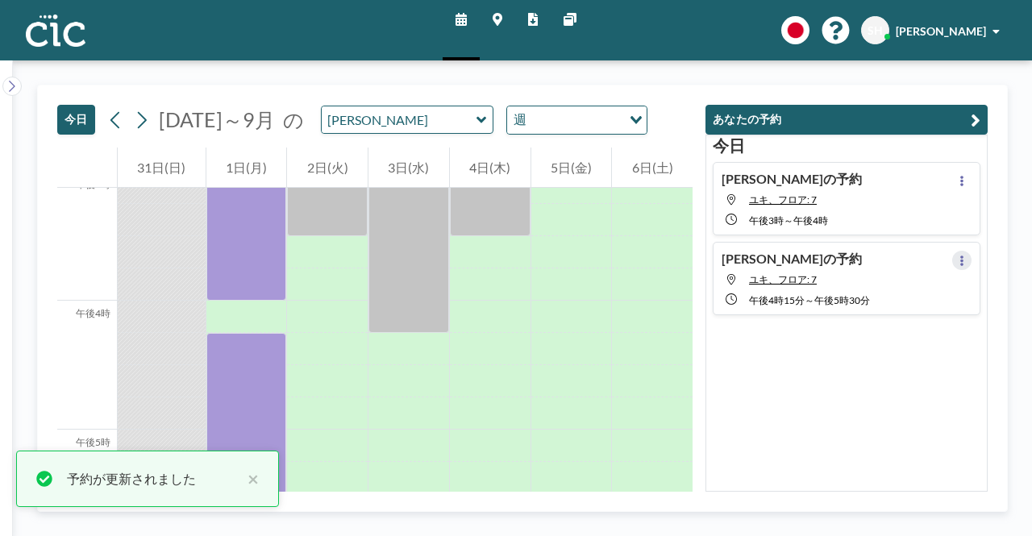
click at [959, 259] on icon at bounding box center [962, 261] width 6 height 10
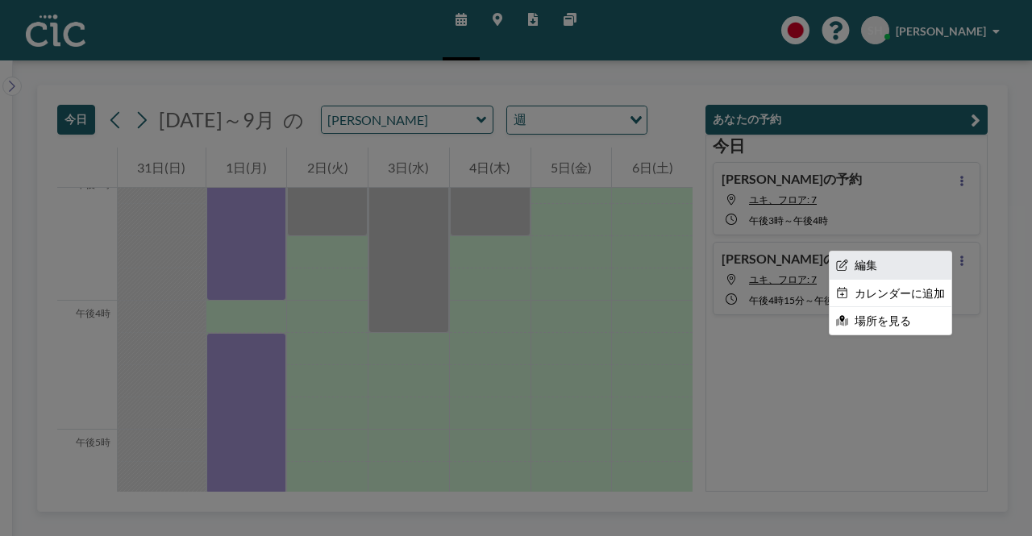
click at [879, 265] on li "編集" at bounding box center [891, 265] width 122 height 27
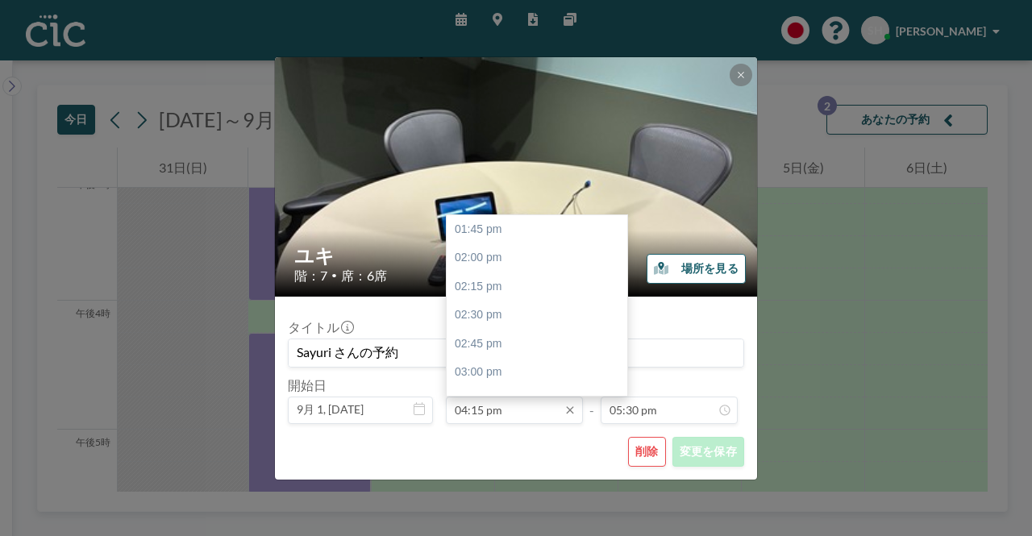
scroll to position [287, 0]
click at [531, 420] on input "04:15 pm" at bounding box center [514, 410] width 137 height 27
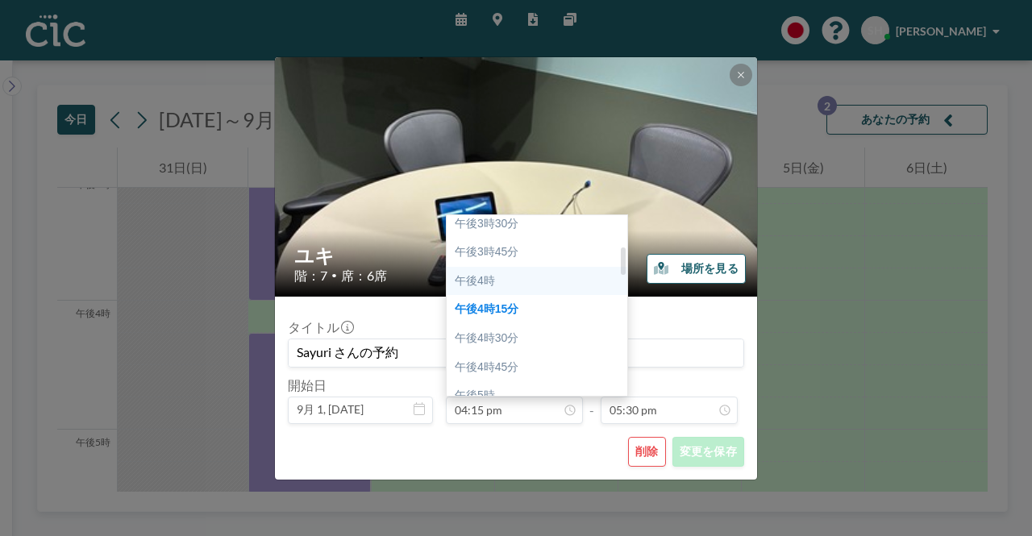
click at [506, 275] on div "午後4時" at bounding box center [541, 281] width 189 height 29
type input "04:00 pm"
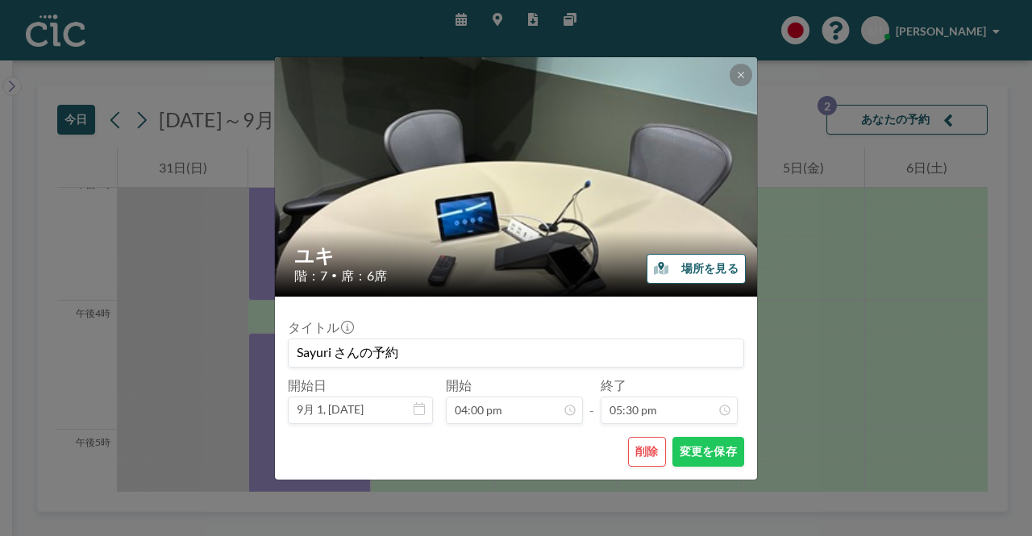
click at [669, 323] on div "タイトル Sayuri さんの予約" at bounding box center [516, 343] width 456 height 48
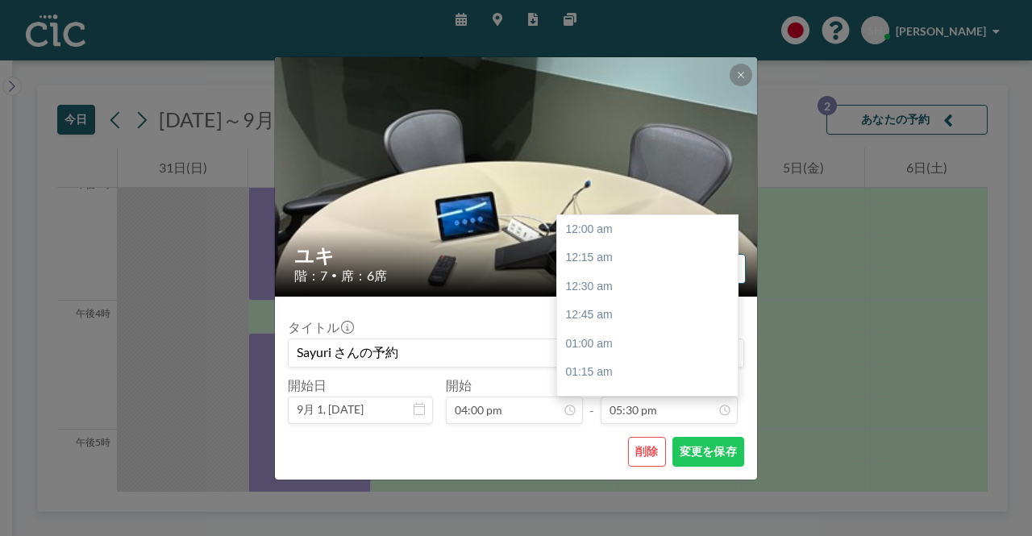
scroll to position [2010, 0]
click at [669, 418] on input "05:30 pm" at bounding box center [669, 410] width 137 height 27
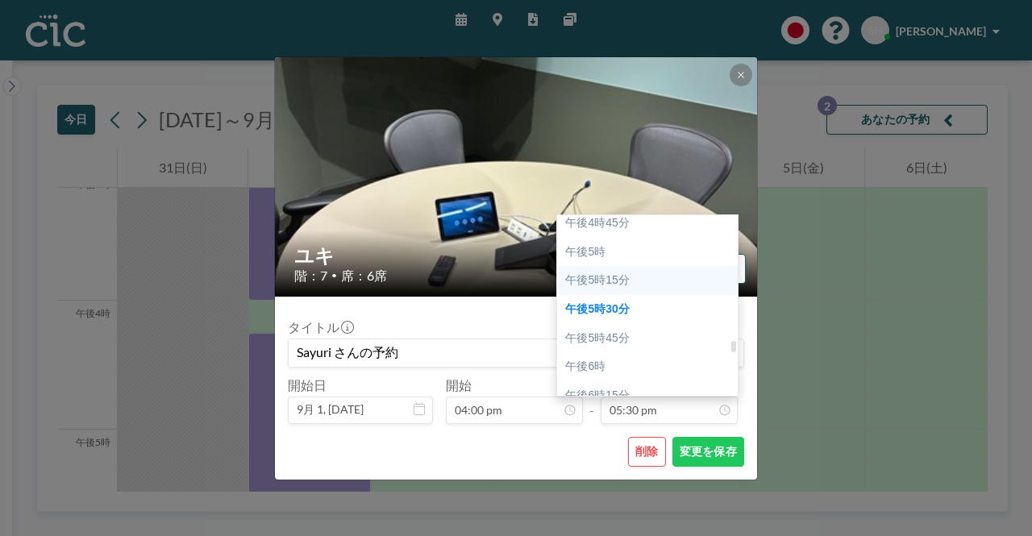
click at [618, 285] on font "午後5時15分" at bounding box center [597, 279] width 64 height 13
type input "05:15 pm"
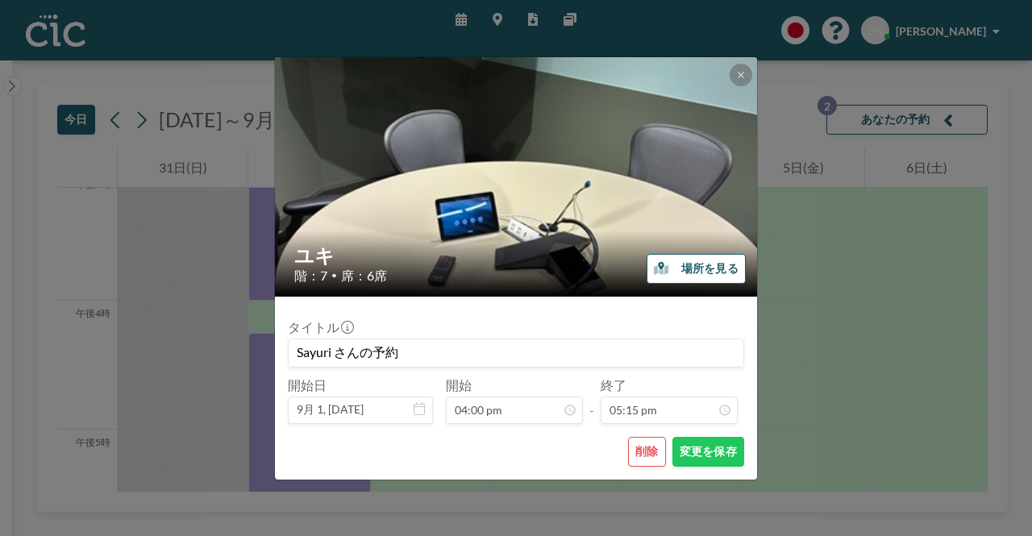
click at [576, 316] on div "タイトル Sayuri さんの予約 開始日 9月 1, [DATE] 開始 04:00 pm - 終了 05:15 pm" at bounding box center [516, 367] width 456 height 115
click at [731, 445] on font "変更を保存" at bounding box center [708, 451] width 57 height 14
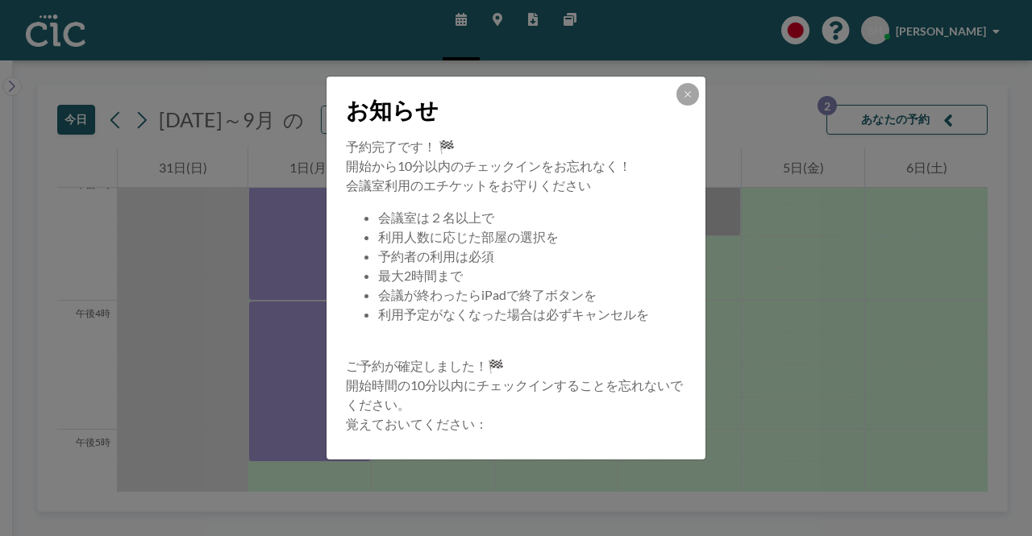
click at [671, 102] on div "お知らせ" at bounding box center [516, 107] width 379 height 60
click at [682, 106] on div "お知らせ" at bounding box center [516, 107] width 379 height 60
click at [690, 106] on div "お知らせ" at bounding box center [516, 107] width 379 height 60
click at [690, 96] on icon at bounding box center [688, 95] width 10 height 10
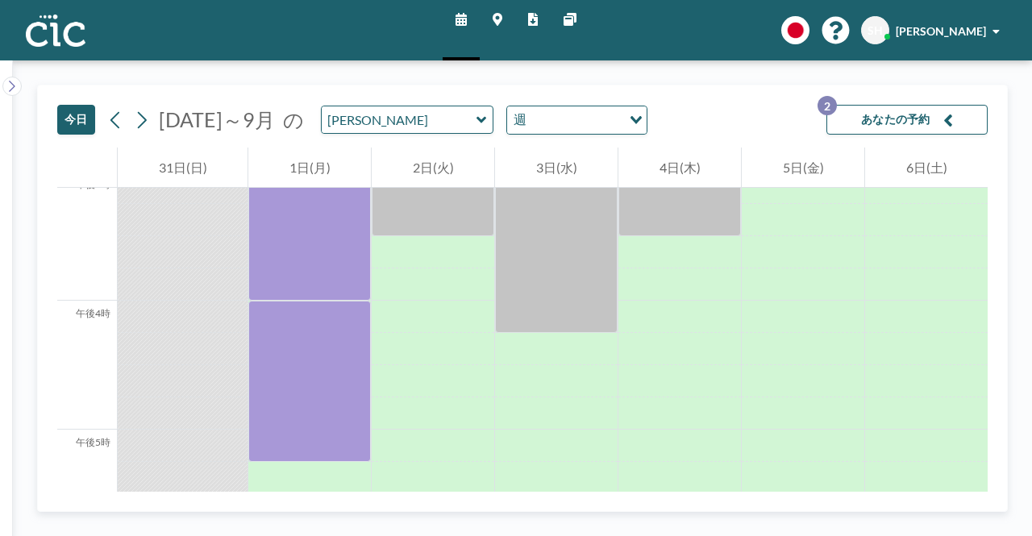
click at [949, 107] on button "あなたの予約 2" at bounding box center [907, 120] width 161 height 30
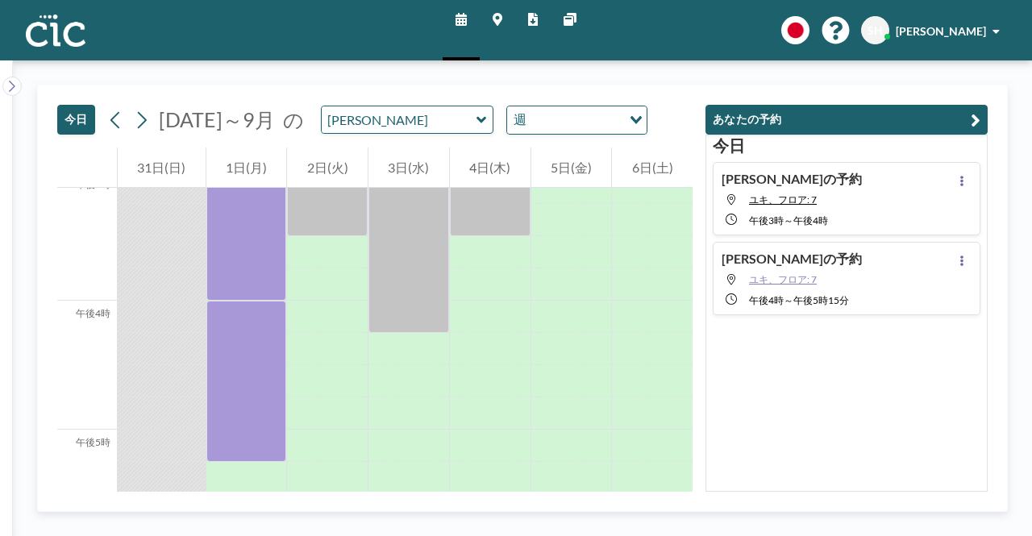
click at [794, 277] on font "ユキ、フロア: 7" at bounding box center [783, 279] width 68 height 12
